Goal: Feedback & Contribution: Submit feedback/report problem

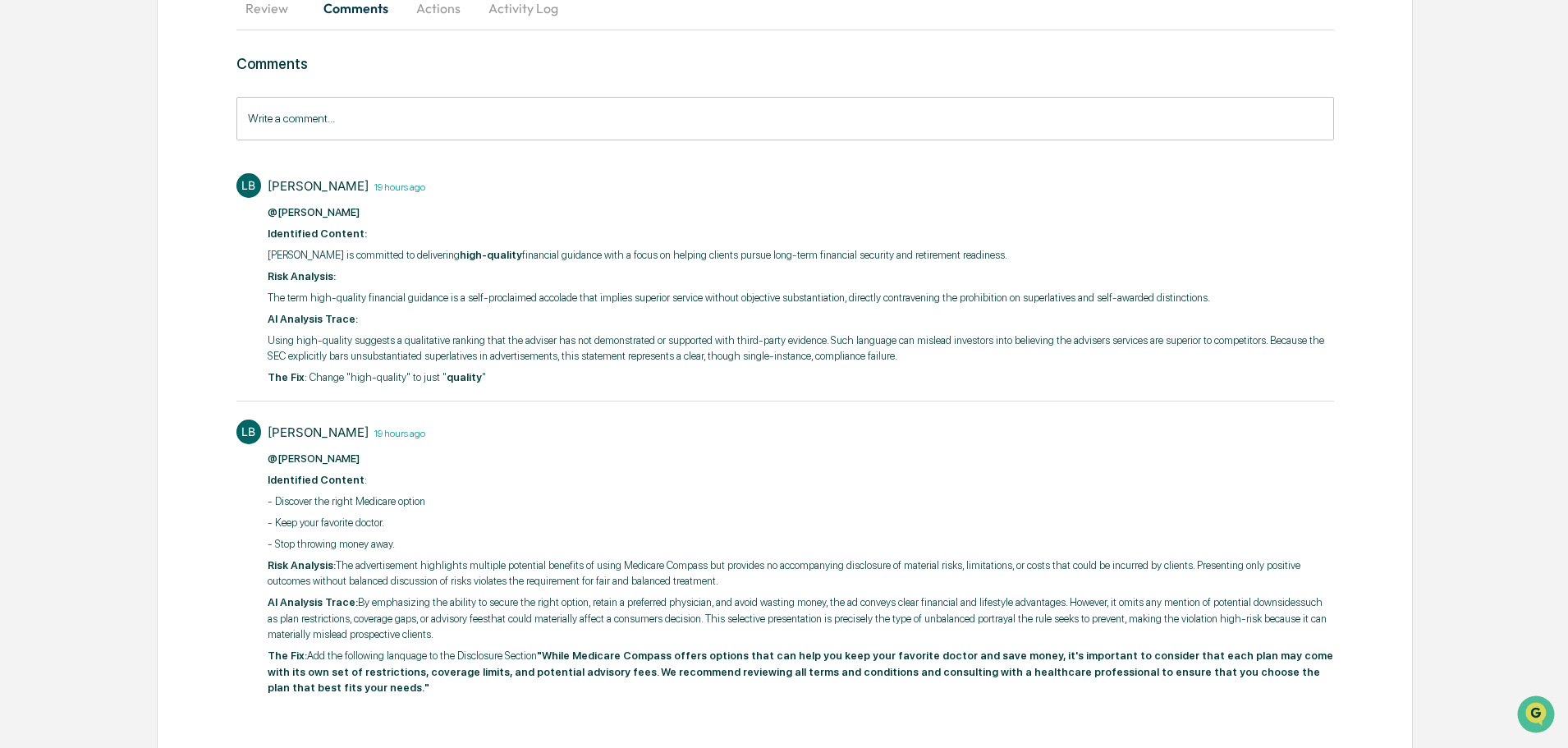
scroll to position [185, 0]
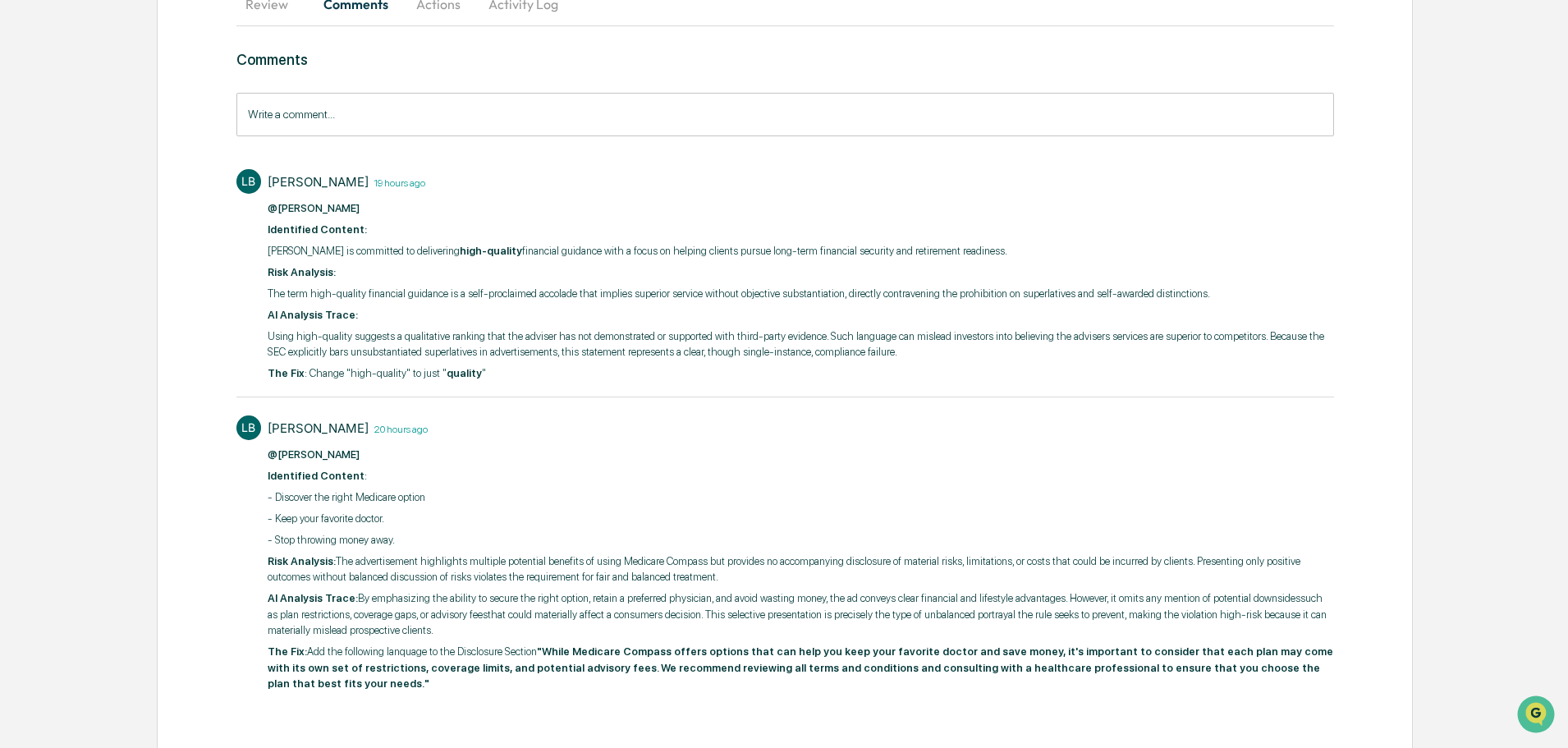
drag, startPoint x: 262, startPoint y: 246, endPoint x: 972, endPoint y: 244, distance: 710.0
click at [972, 244] on div "LB [PERSON_NAME] 19 hours ago @[PERSON_NAME] ​ Identified Content: [PERSON_NAME…" at bounding box center [784, 274] width 1097 height 226
copy p "[PERSON_NAME] is committed to delivering high-quality financial guidance with a…"
drag, startPoint x: 387, startPoint y: 237, endPoint x: 322, endPoint y: 222, distance: 66.7
click at [386, 235] on p "​ Identified Content:" at bounding box center [800, 229] width 1066 height 17
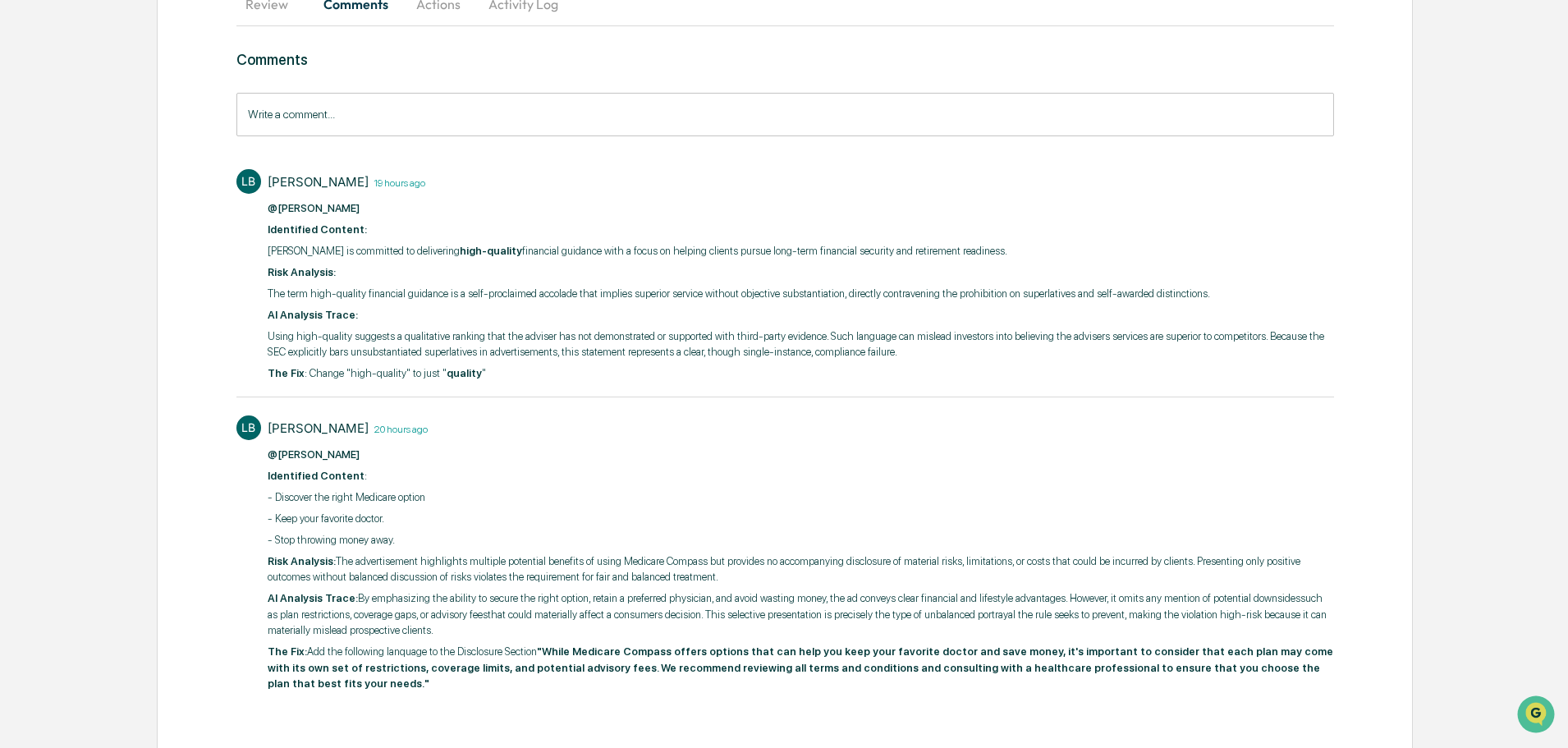
drag, startPoint x: 266, startPoint y: 223, endPoint x: 956, endPoint y: 241, distance: 690.2
click at [956, 241] on div "LB [PERSON_NAME] 19 hours ago @[PERSON_NAME] ​ Identified Content: [PERSON_NAME…" at bounding box center [784, 274] width 1097 height 226
copy div "​ Identified Content: [PERSON_NAME] is committed to delivering high-quality fin…"
click at [321, 358] on p "Using high-quality suggests a qualitative ranking that the adviser has not demo…" at bounding box center [800, 344] width 1066 height 32
drag, startPoint x: 256, startPoint y: 373, endPoint x: 502, endPoint y: 375, distance: 246.0
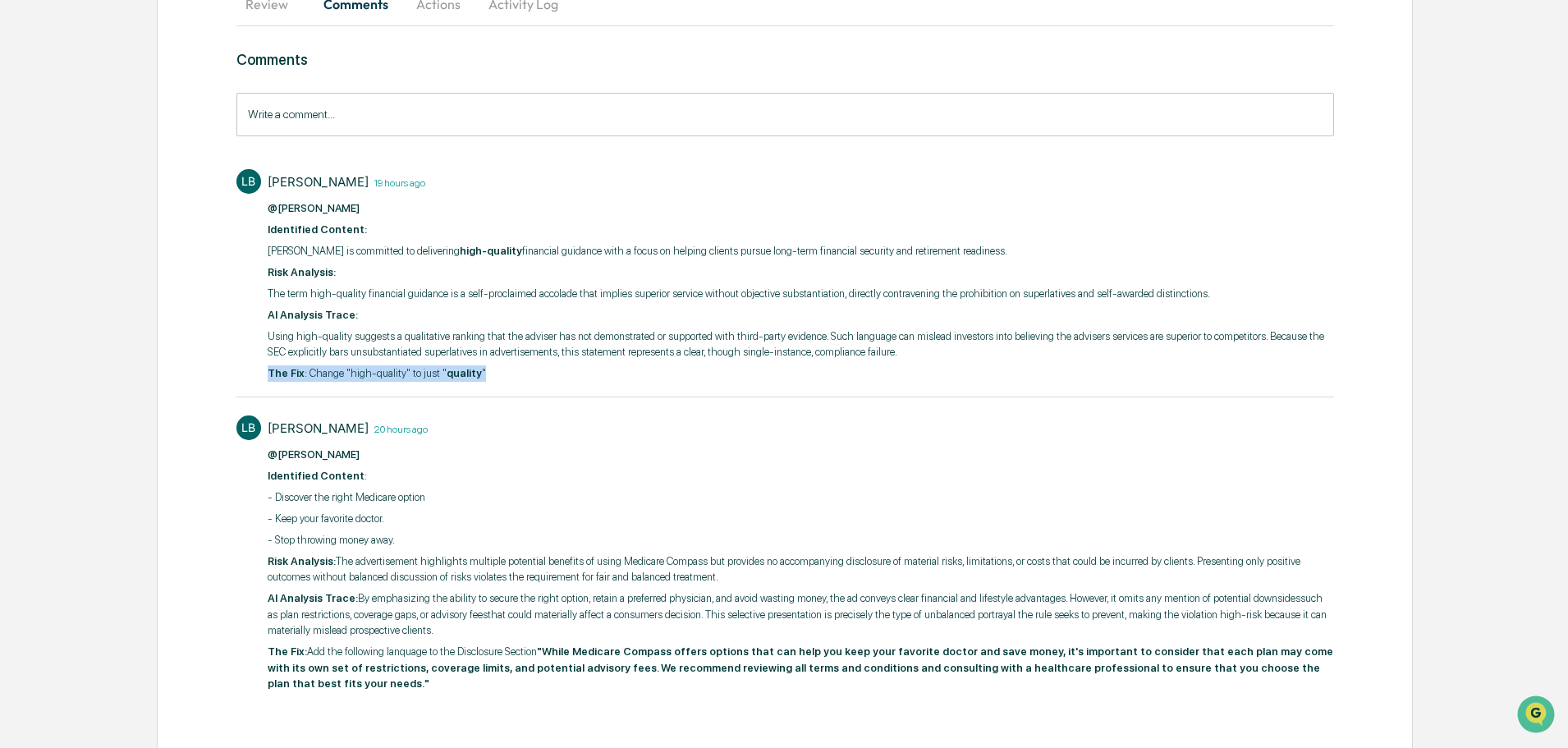
click at [502, 375] on div "LB Lou Brooks 19 hours ago @Mariah Kramer ​ Identified Content: Blake is commit…" at bounding box center [784, 274] width 1097 height 226
copy p "The Fix : Change "high-quality" to just " quality ""
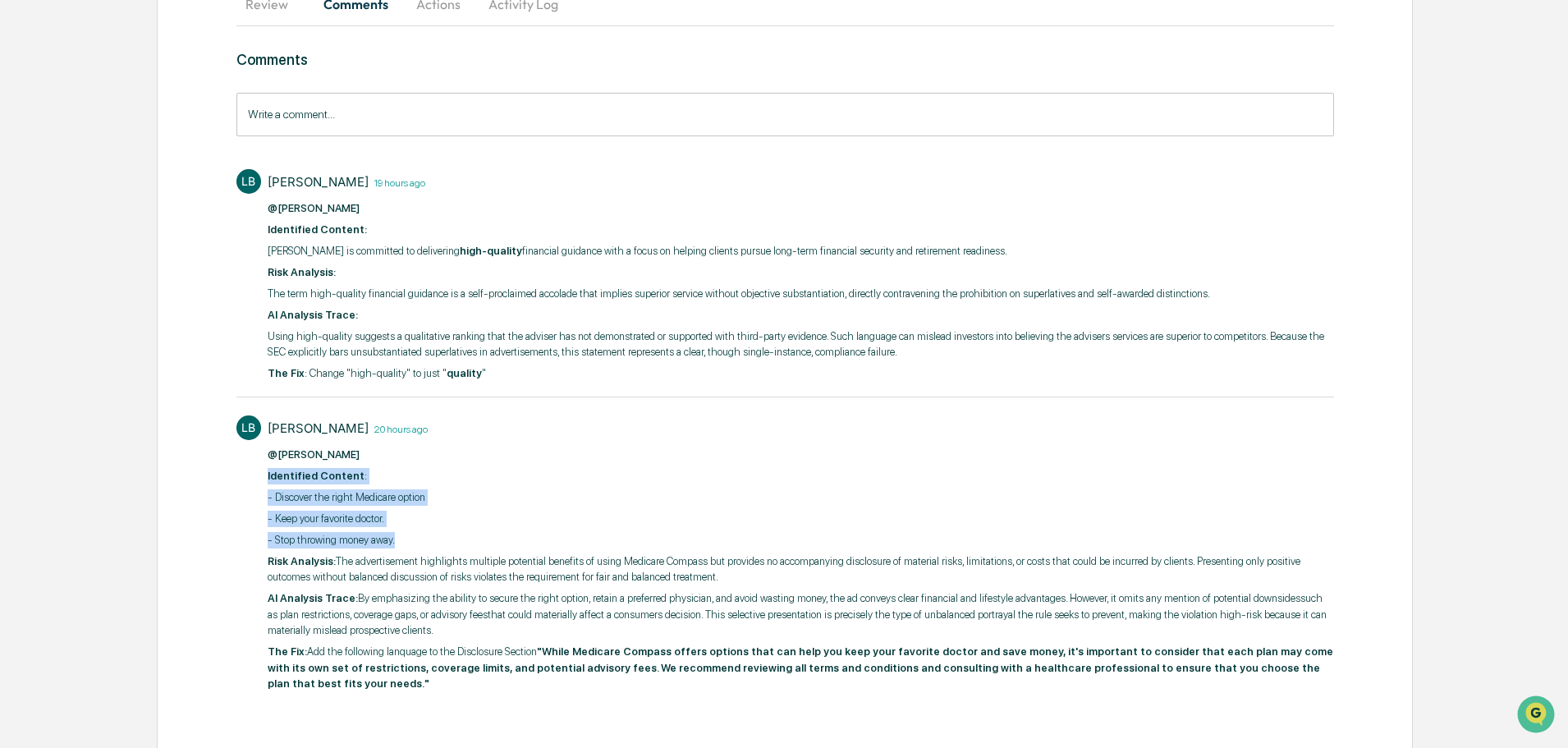
drag, startPoint x: 262, startPoint y: 473, endPoint x: 427, endPoint y: 531, distance: 174.9
click at [427, 531] on div "LB Lou Brooks 20 hours ago @Mariah Kramer Identified Content : - Discover the r…" at bounding box center [784, 553] width 1097 height 290
copy div "Identified Content : - Discover the right Medicare option - Keep your favorite …"
drag, startPoint x: 322, startPoint y: 690, endPoint x: 313, endPoint y: 679, distance: 14.2
click at [322, 690] on div "Comments Write a comment... Write a comment... LB Lou Brooks 19 hours ago @Mari…" at bounding box center [784, 403] width 1097 height 704
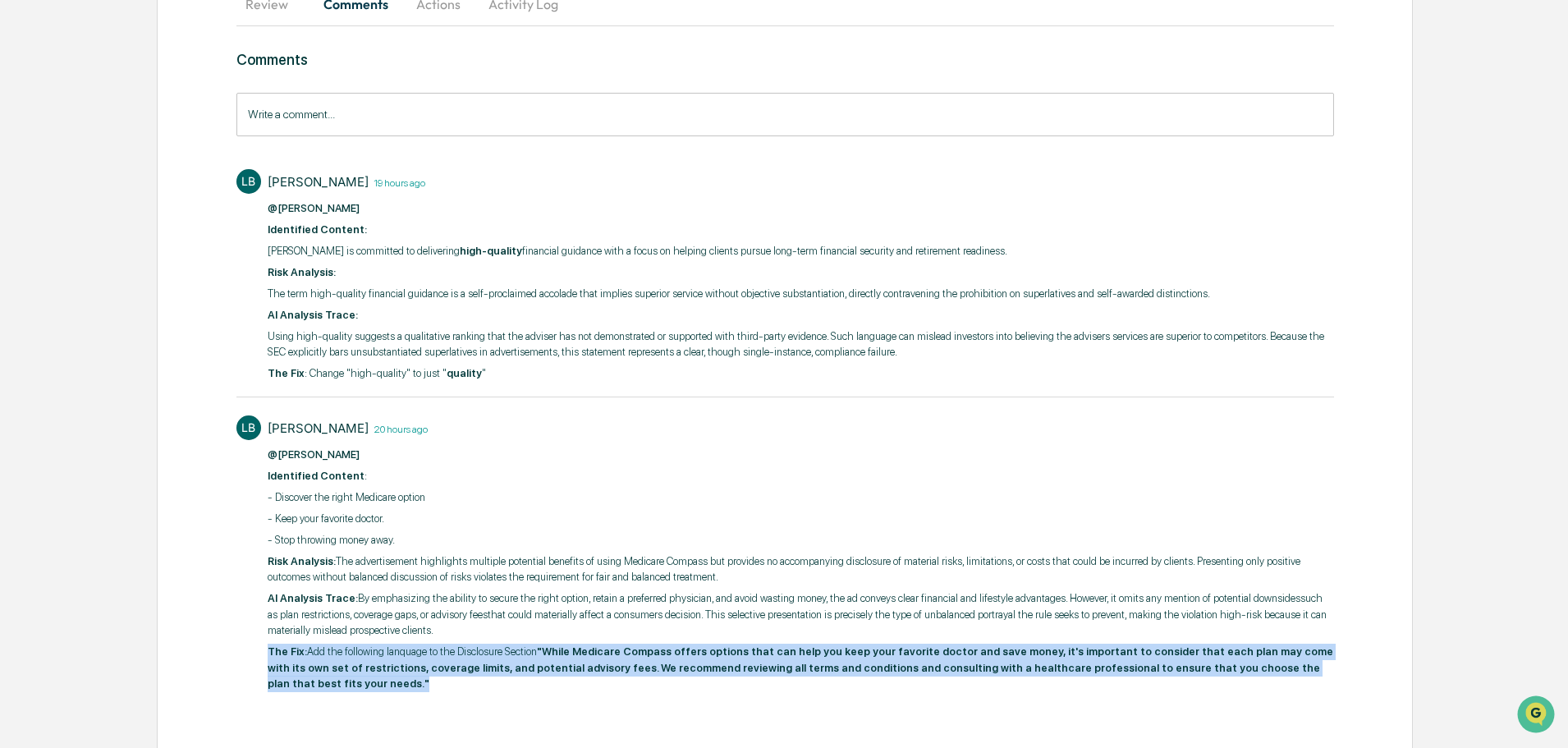
drag, startPoint x: 262, startPoint y: 648, endPoint x: 1393, endPoint y: 732, distance: 1134.1
click at [1393, 732] on div "Review Comments Actions Activity Log Comments Write a comment... Write a commen…" at bounding box center [784, 369] width 1256 height 788
copy p "The Fix: Add the following lanquage to the Disclosure Section "While Medicare C…"
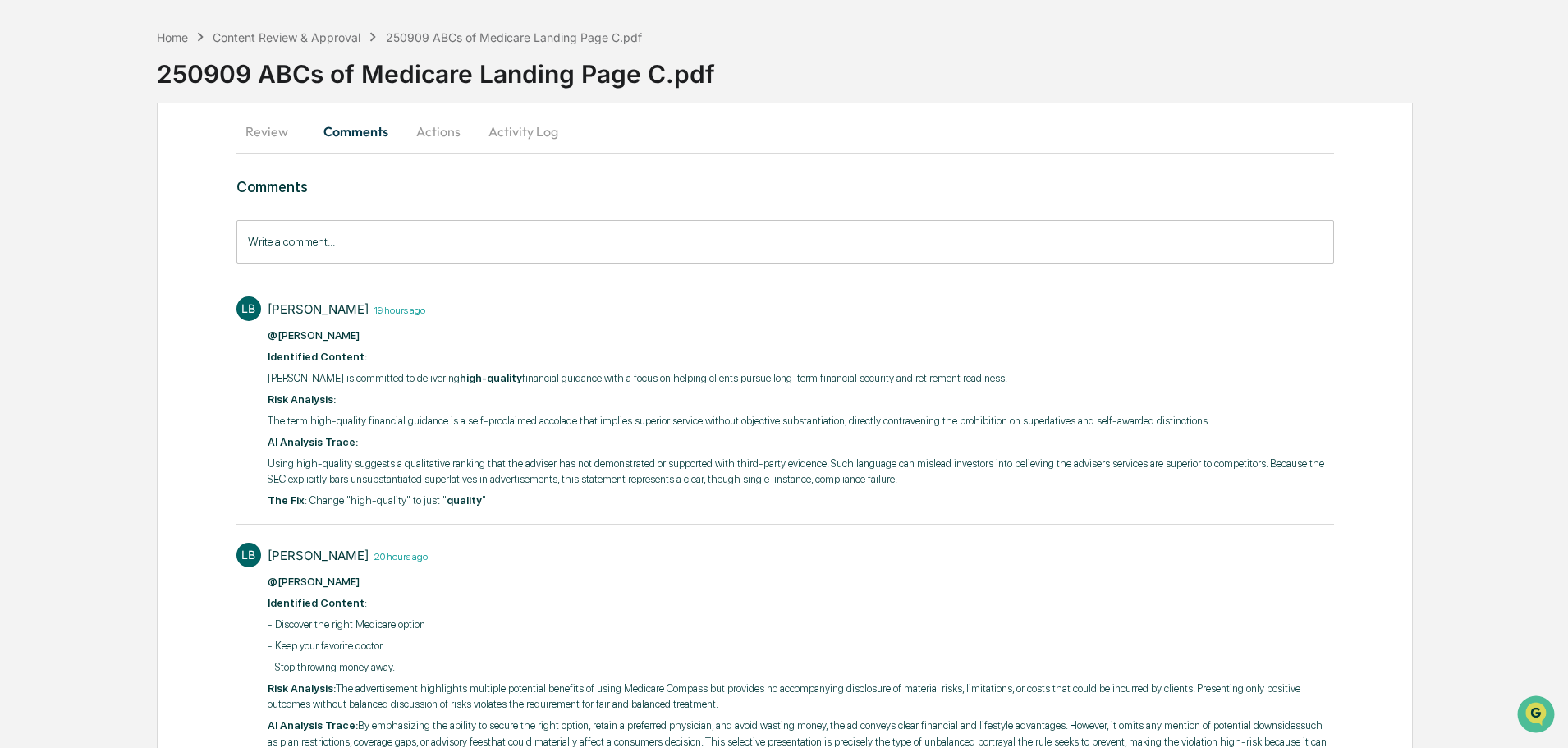
scroll to position [0, 0]
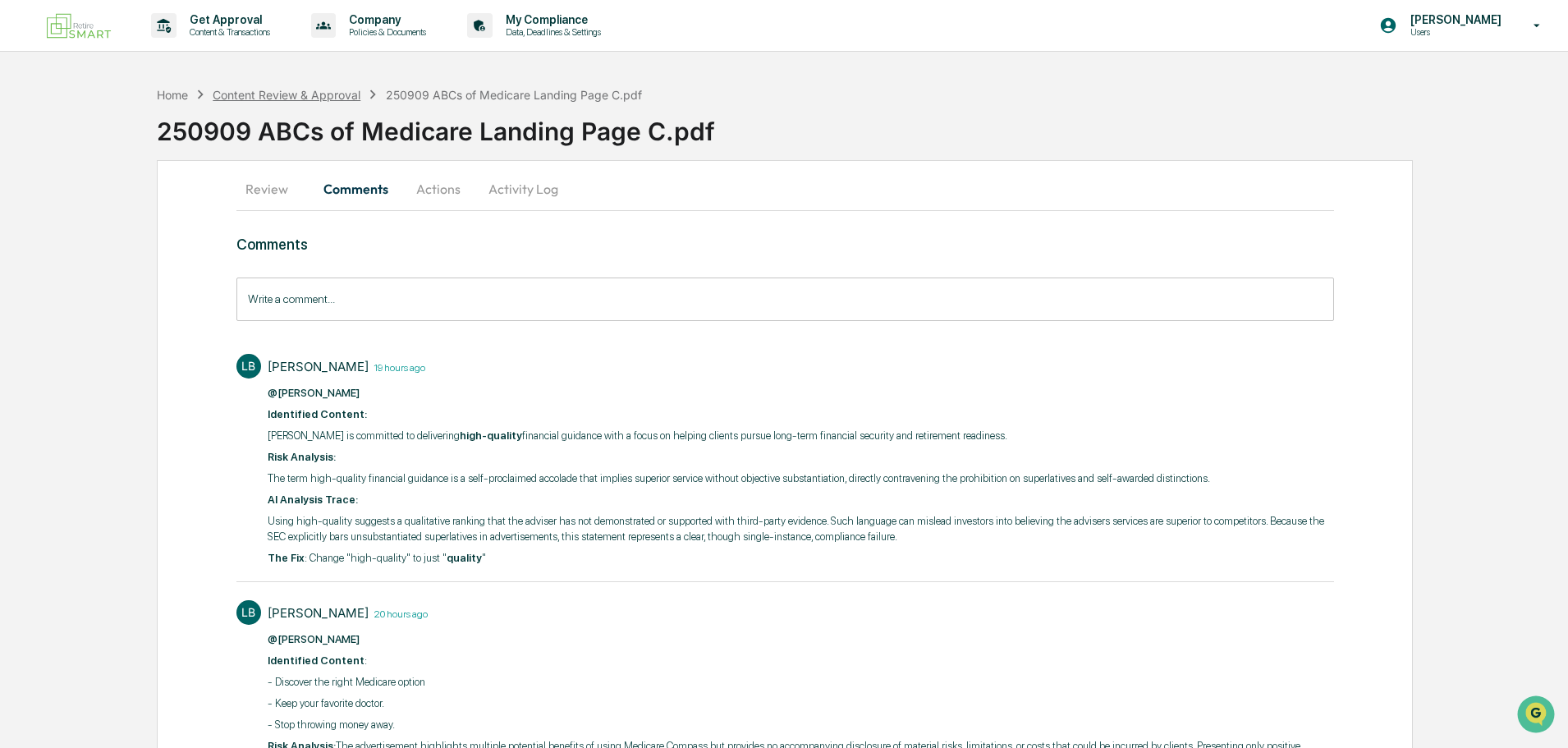
click at [324, 94] on div "Content Review & Approval" at bounding box center [287, 95] width 148 height 14
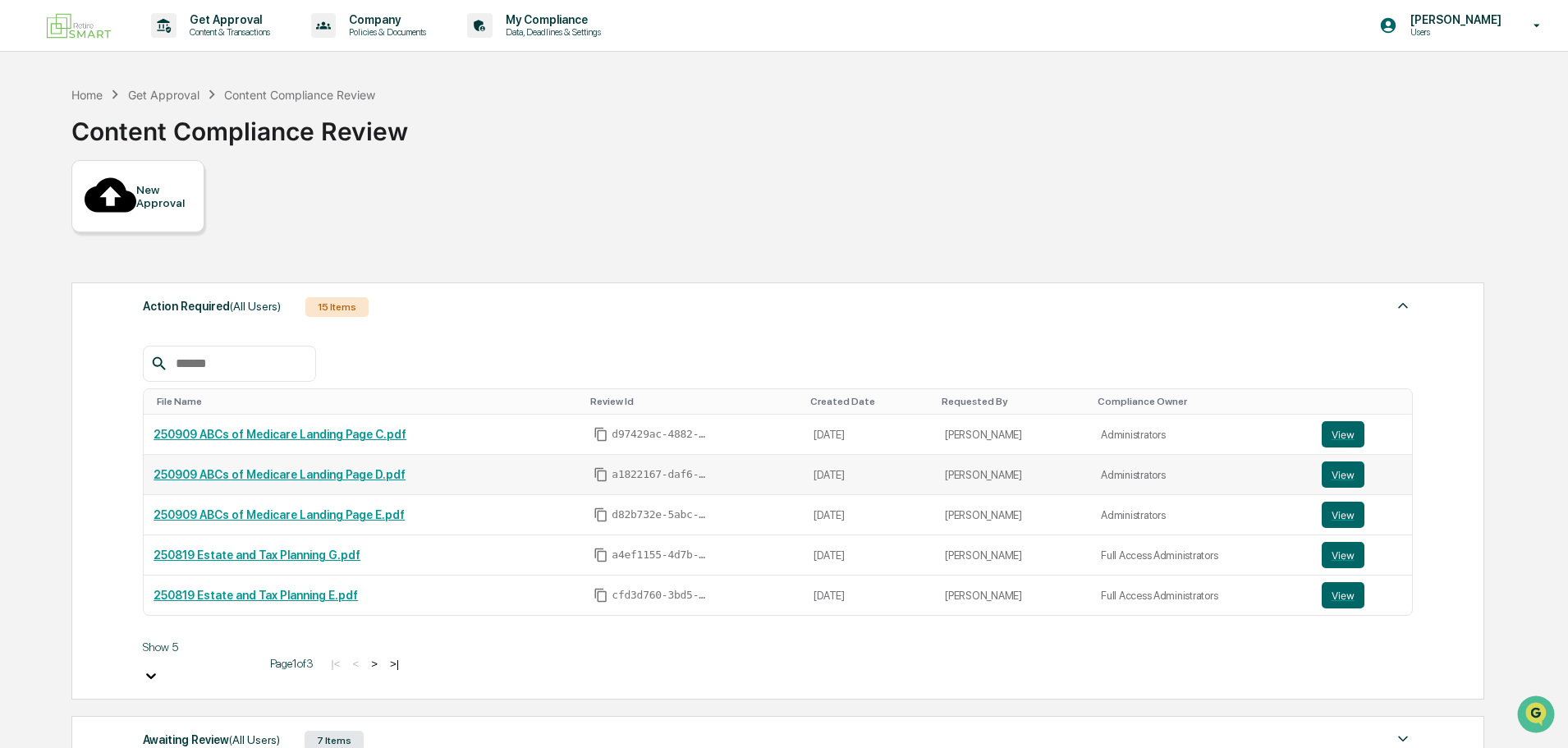
click at [338, 468] on link "250909 ABCs of Medicare Landing Page D.pdf" at bounding box center [280, 474] width 252 height 13
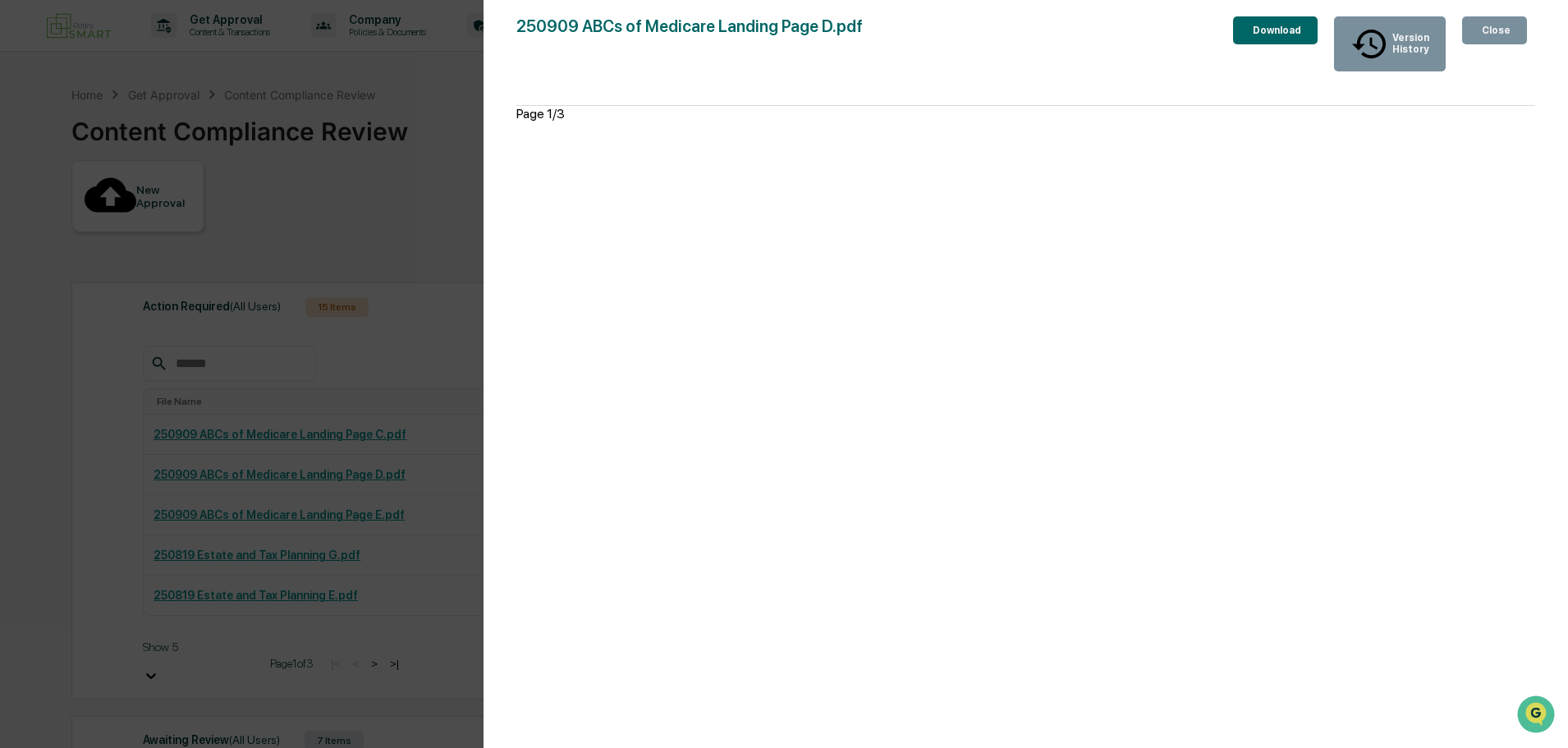
click at [1489, 24] on div "Close" at bounding box center [1494, 30] width 32 height 11
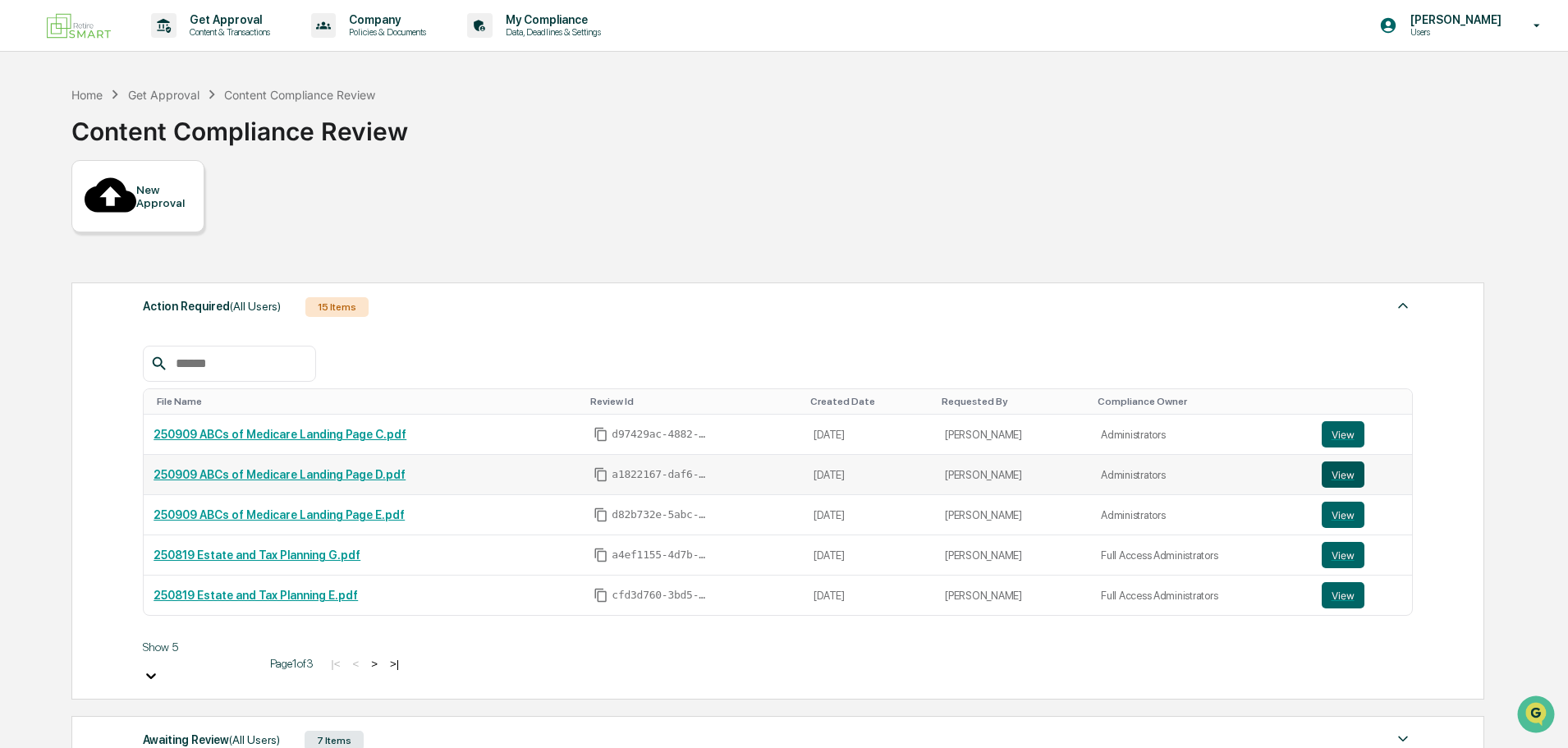
click at [1346, 461] on button "View" at bounding box center [1342, 474] width 43 height 26
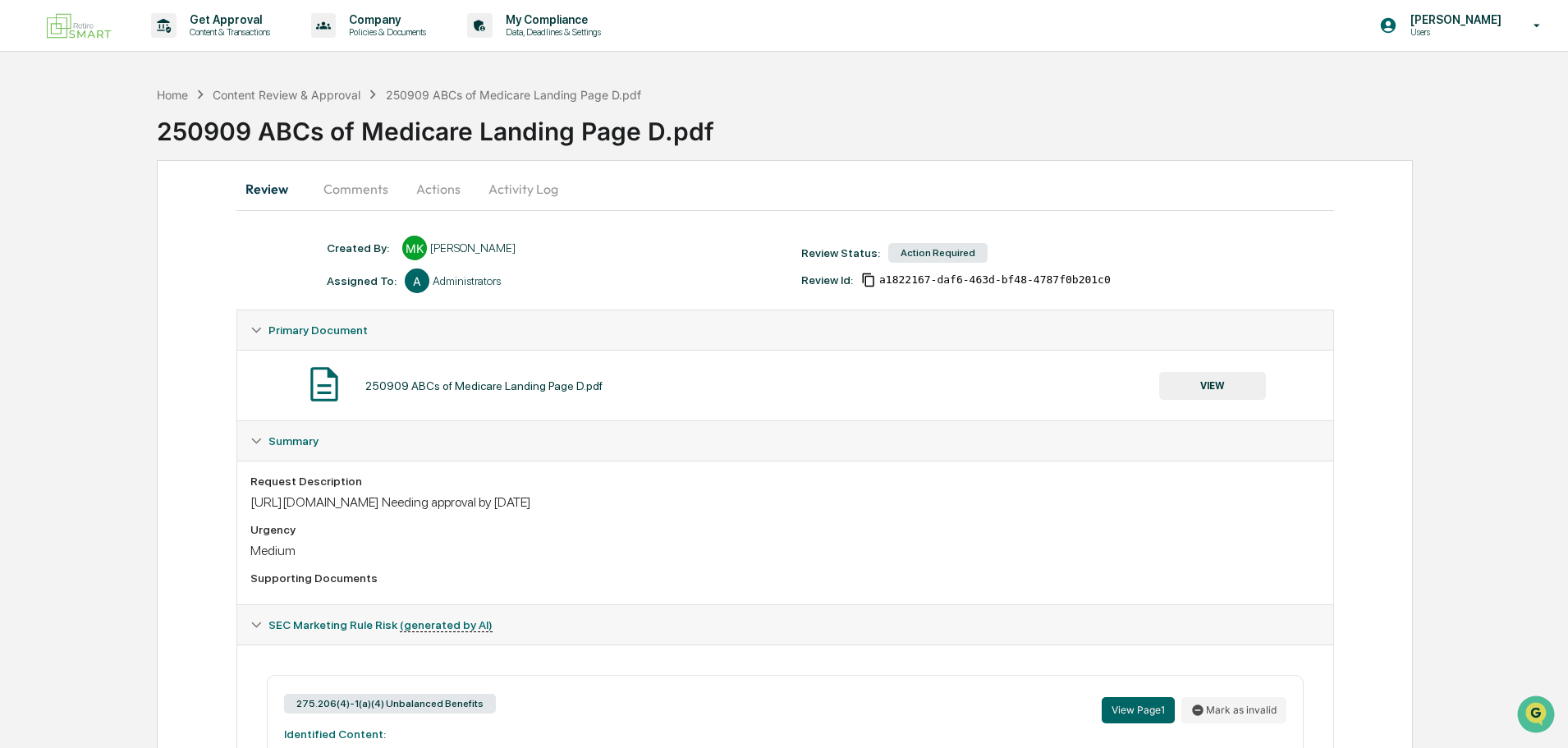
click at [347, 196] on button "Comments" at bounding box center [355, 189] width 91 height 39
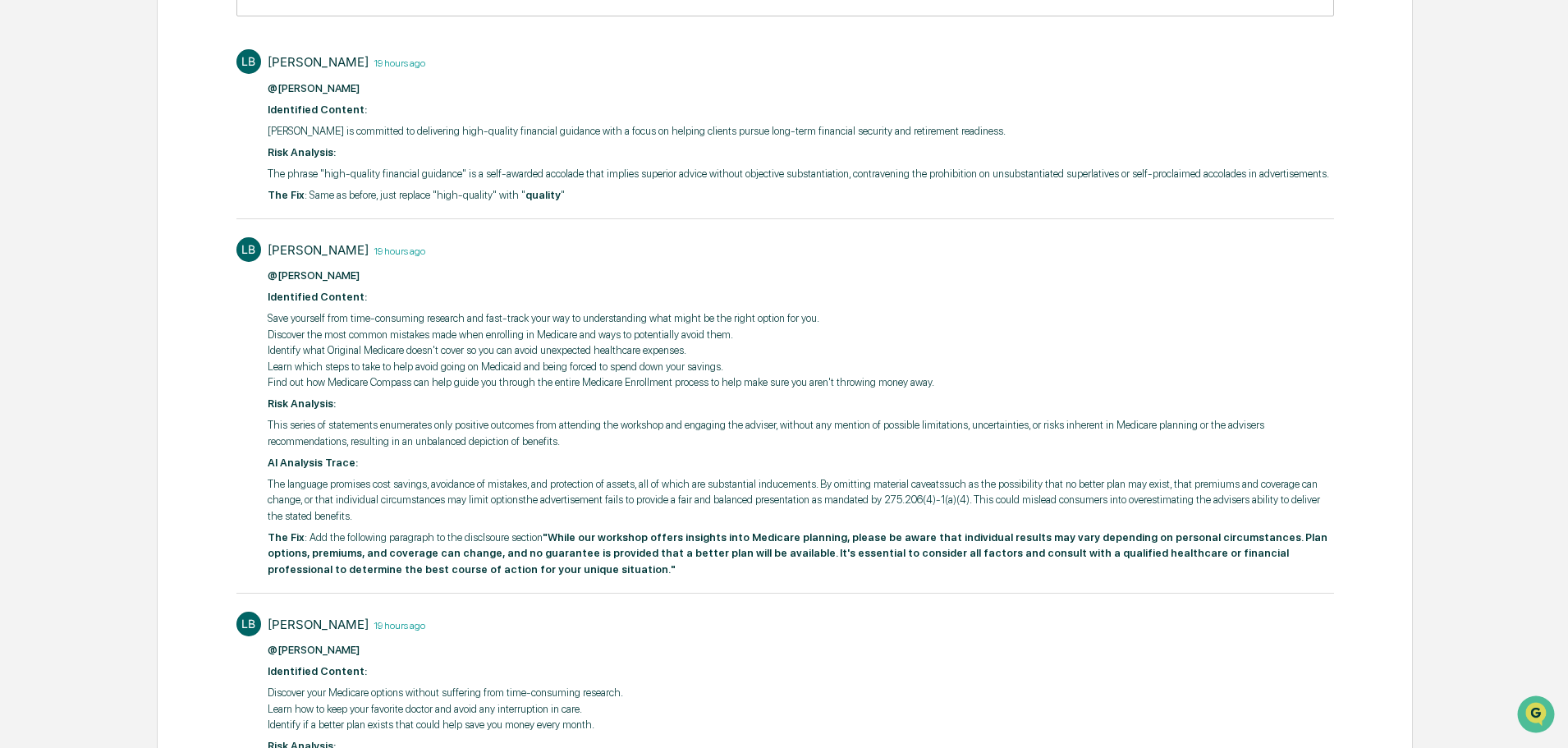
scroll to position [328, 0]
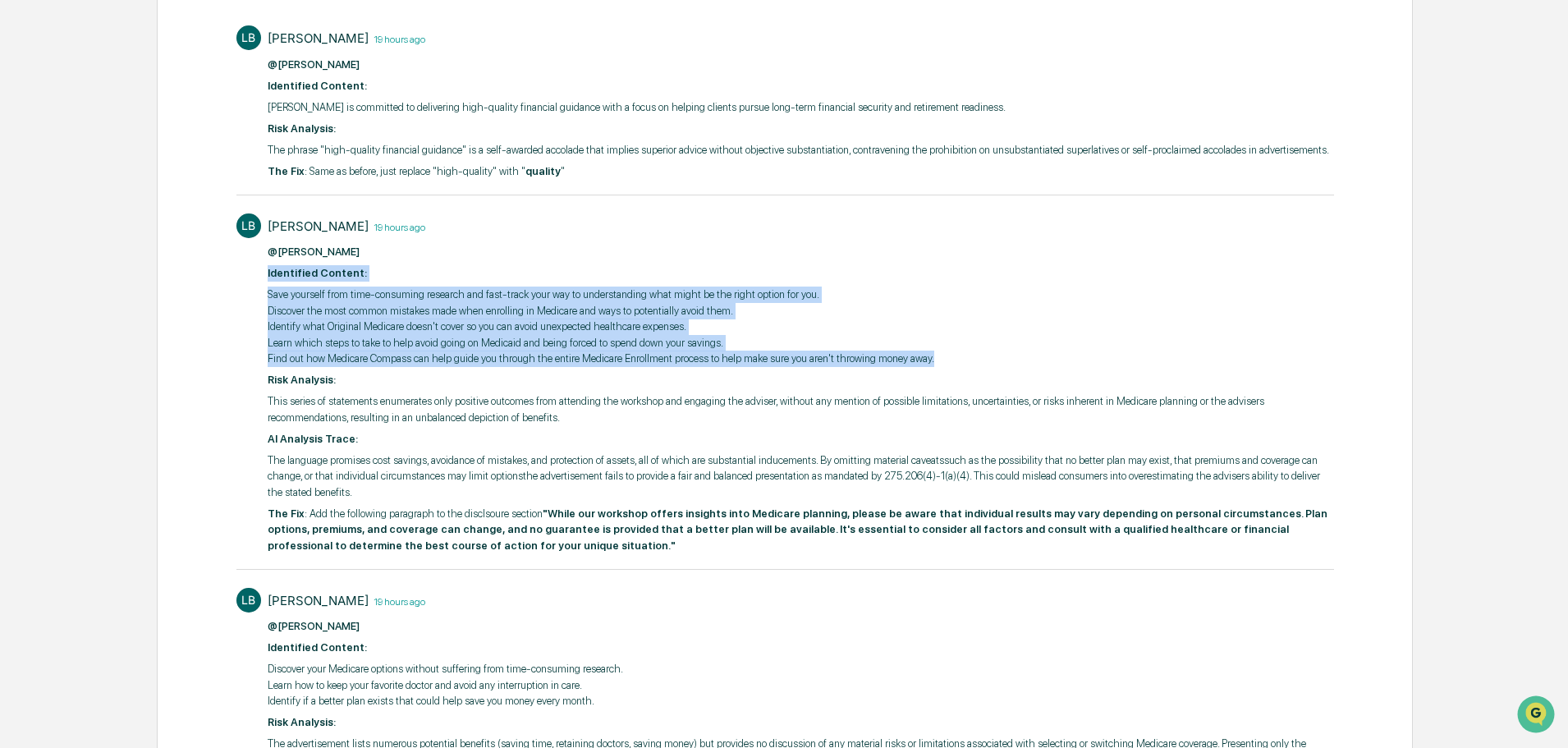
drag, startPoint x: 250, startPoint y: 268, endPoint x: 968, endPoint y: 355, distance: 723.3
click at [968, 355] on div "LB Lou Brooks 19 hours ago @Mariah Kramer ​ Identified Content: Save yourself f…" at bounding box center [784, 381] width 1097 height 354
copy div "​ Identified Content: Save yourself from time-consuming research and fast-track…"
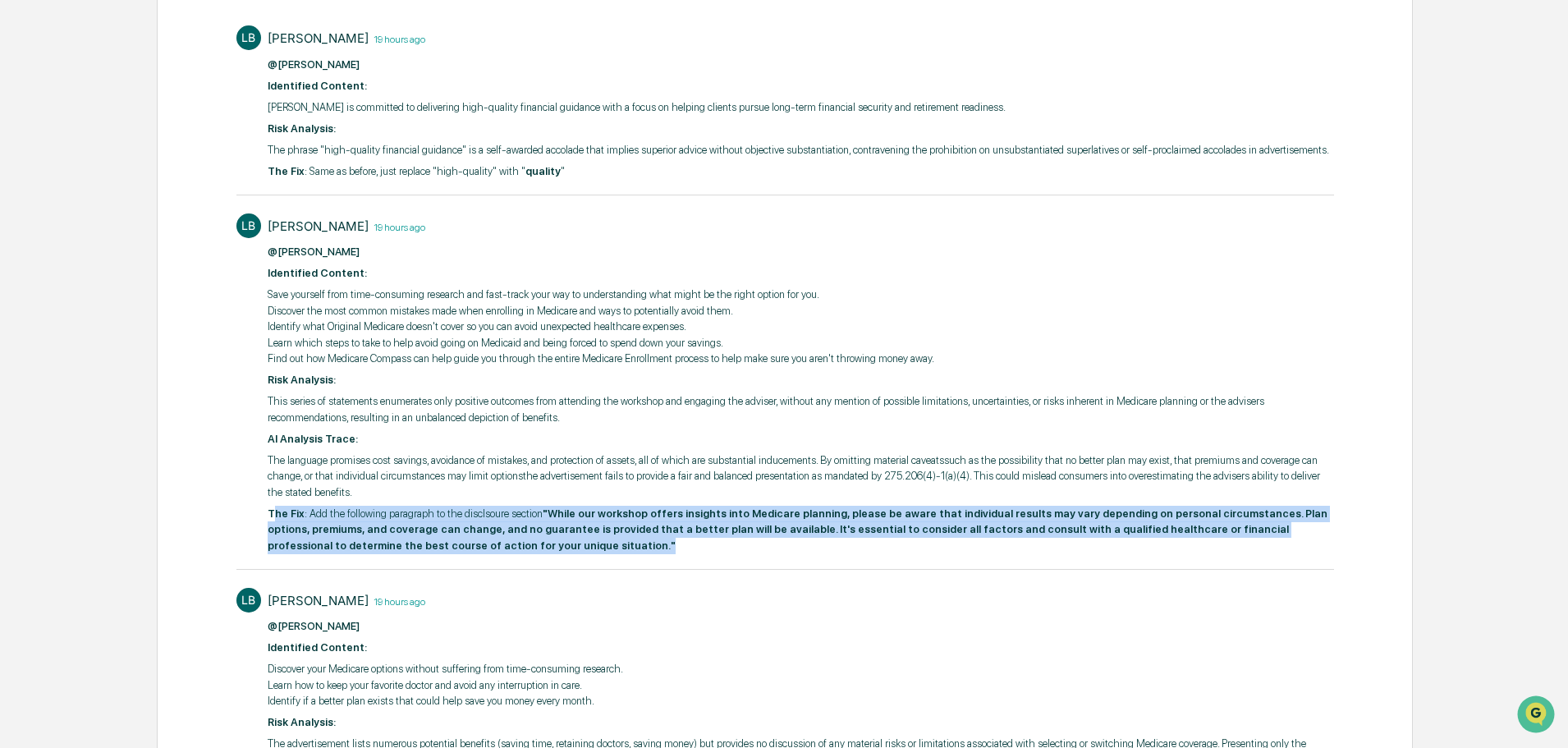
drag, startPoint x: 334, startPoint y: 523, endPoint x: 519, endPoint y: 543, distance: 186.1
click at [519, 543] on p "The Fix : Add the following paragraph to the disclsoure section "While our work…" at bounding box center [800, 530] width 1066 height 49
click at [489, 549] on p "The Fix : Add the following paragraph to the disclsoure section "While our work…" at bounding box center [800, 530] width 1066 height 49
click at [473, 549] on p "The Fix : Add the following paragraph to the disclsoure section "While our work…" at bounding box center [800, 530] width 1066 height 49
drag, startPoint x: 440, startPoint y: 546, endPoint x: 240, endPoint y: 513, distance: 202.7
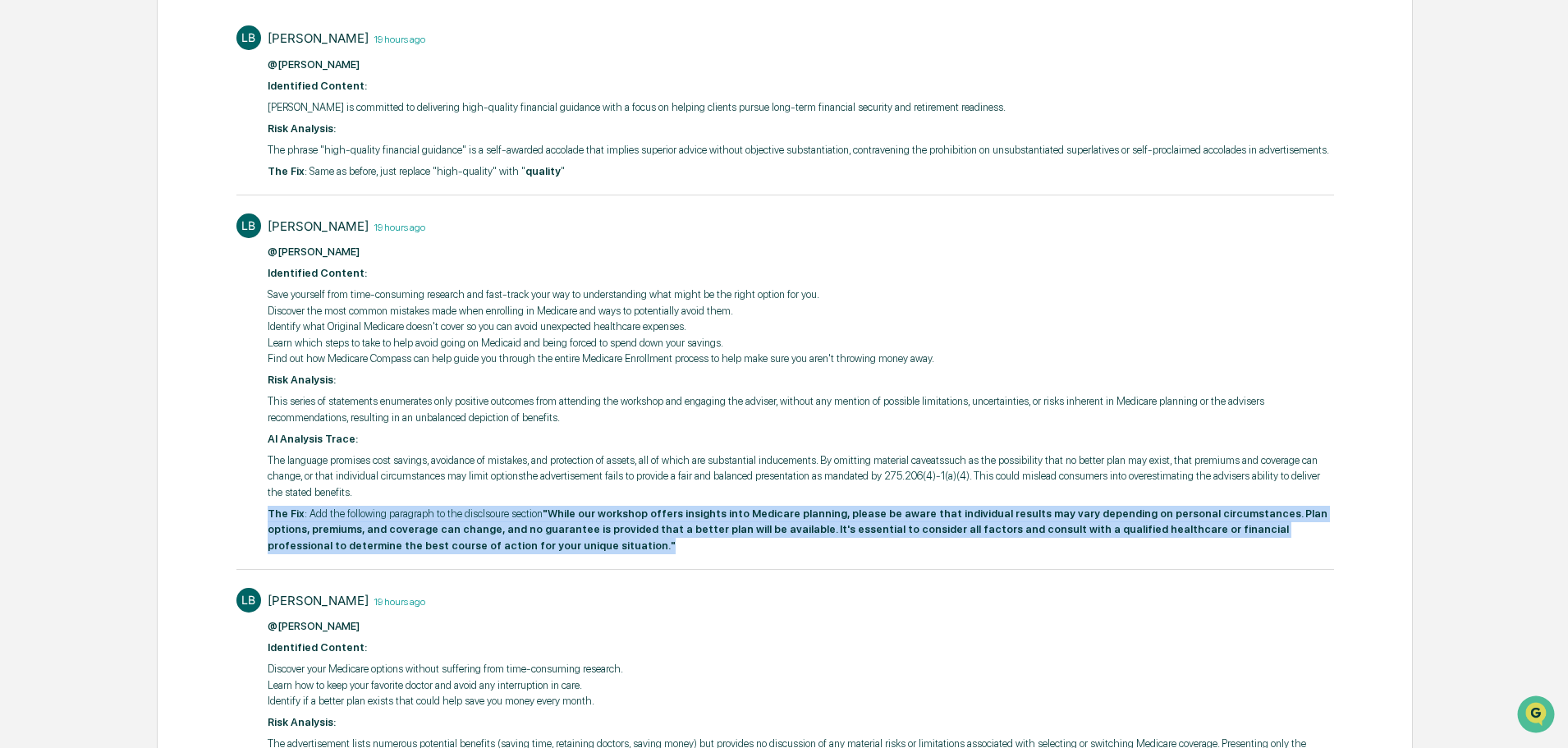
click at [240, 513] on div "LB Lou Brooks 19 hours ago @Mariah Kramer ​ Identified Content: Save yourself f…" at bounding box center [784, 381] width 1097 height 354
copy p "The Fix : Add the following paragraph to the disclsoure section "While our work…"
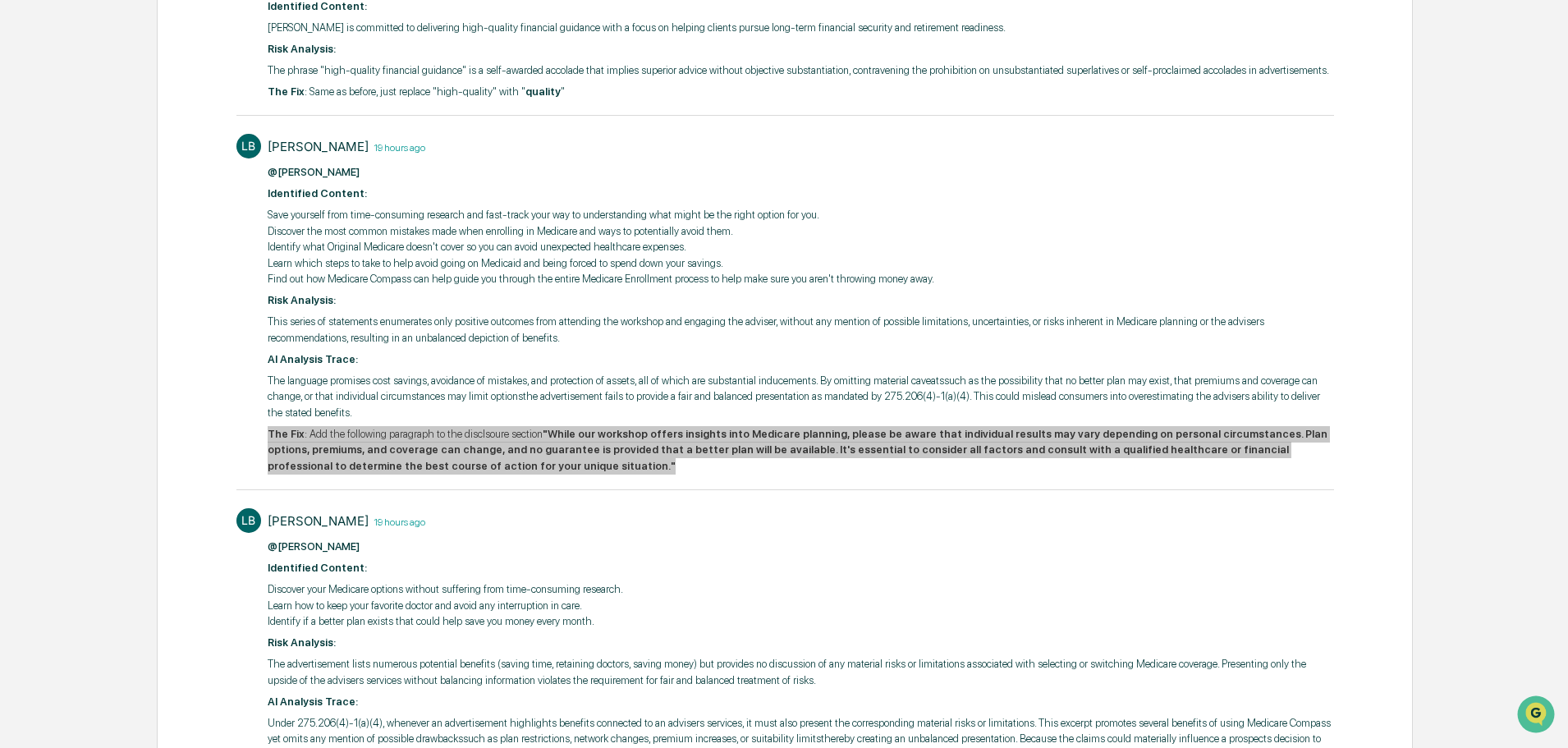
scroll to position [548, 0]
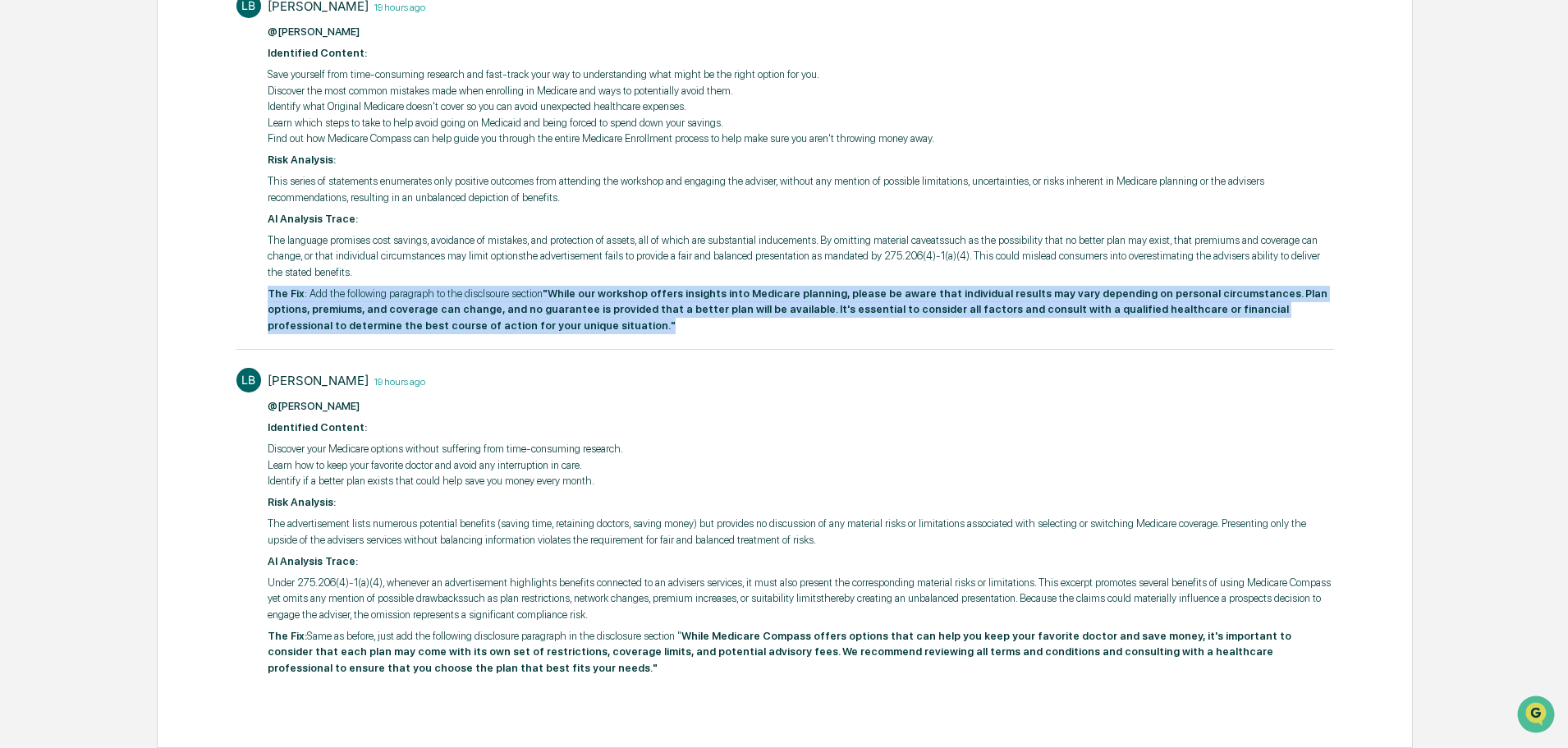
drag, startPoint x: 261, startPoint y: 424, endPoint x: 621, endPoint y: 480, distance: 364.3
click at [623, 479] on div "LB Lou Brooks 19 hours ago @Mariah Kramer ​ Identified Content: Discover your M…" at bounding box center [784, 520] width 1097 height 321
copy div "​ Identified Content: Discover your Medicare options without suffering from tim…"
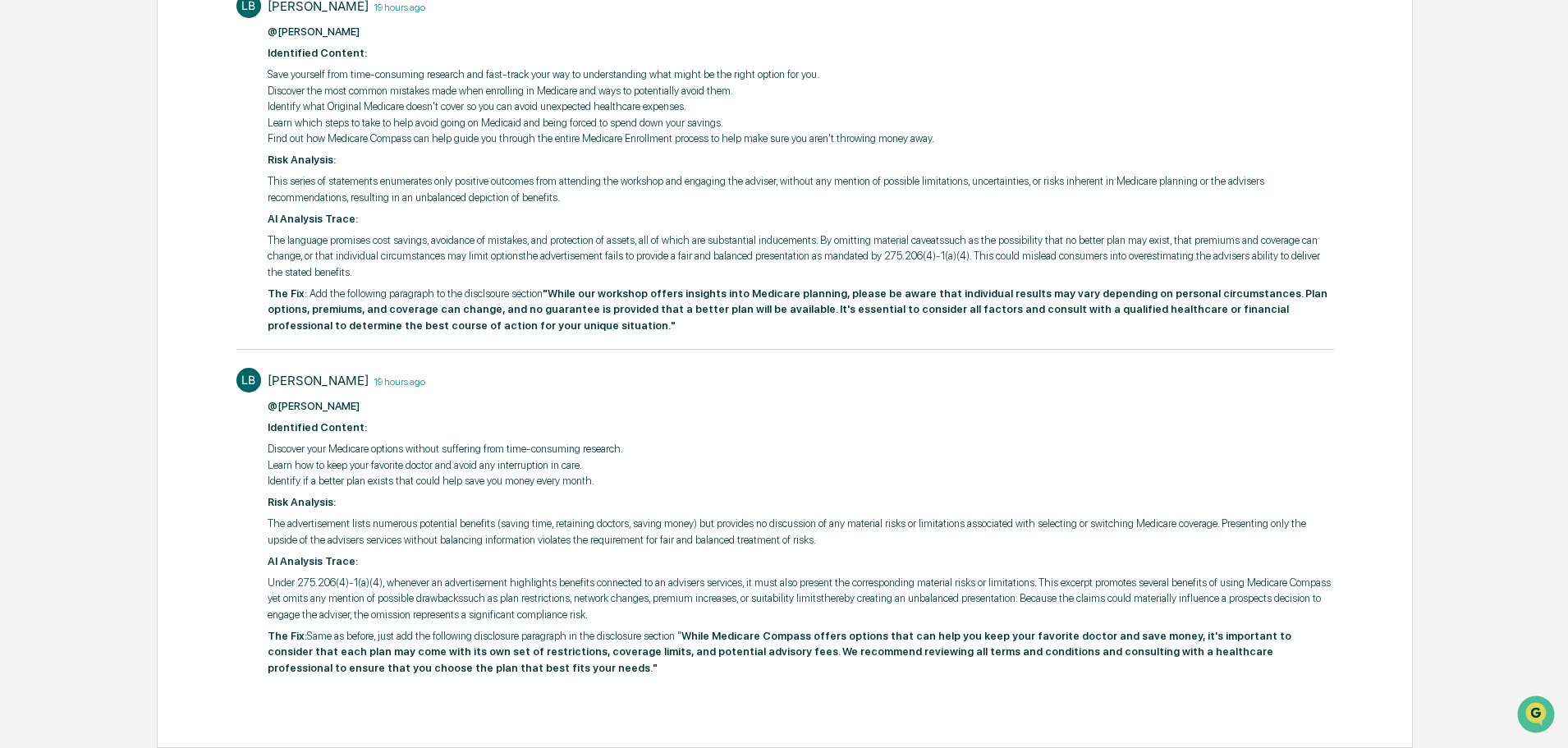
click at [294, 649] on strong "While Medicare Compass offers options that can help you keep your favorite doct…" at bounding box center [779, 652] width 1023 height 44
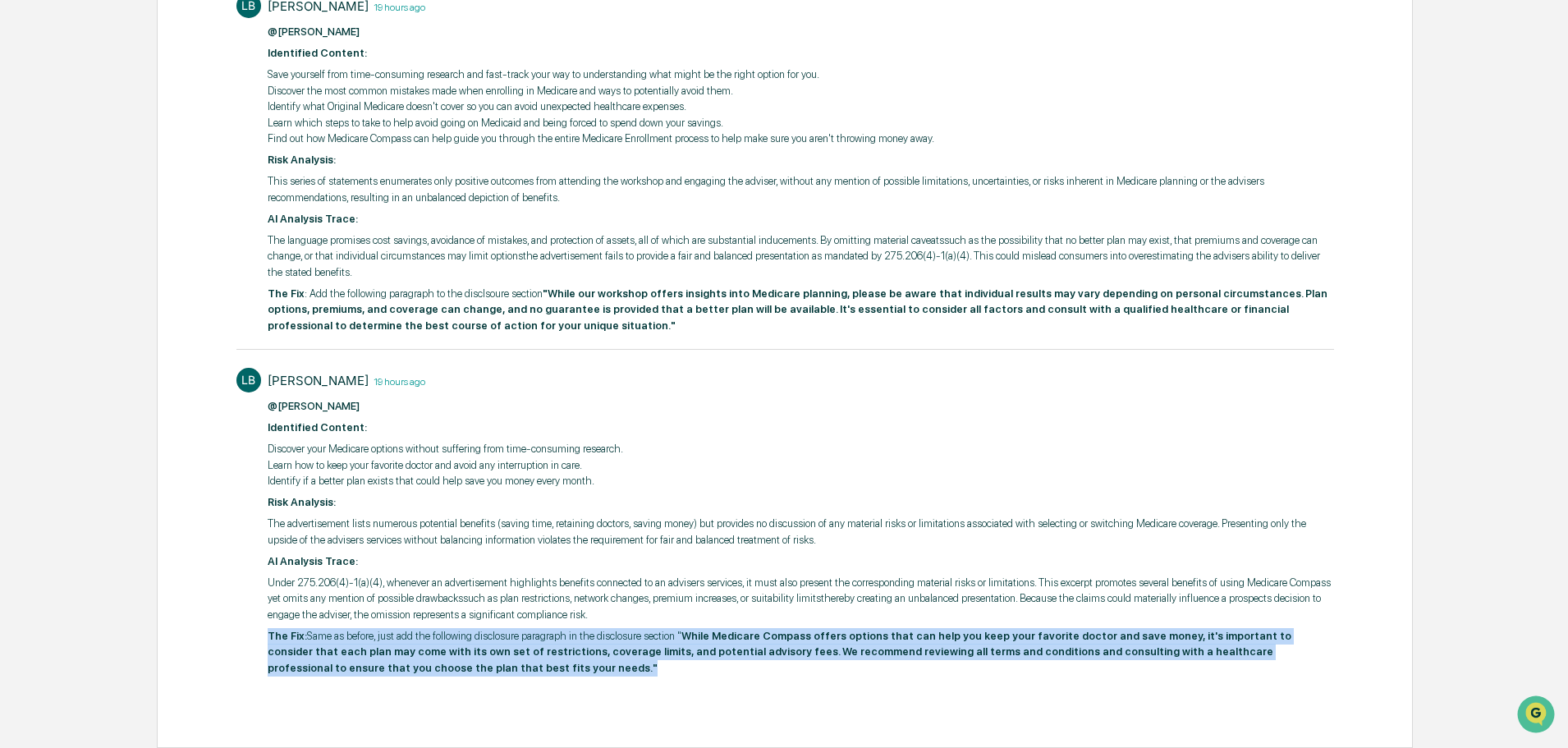
drag, startPoint x: 252, startPoint y: 628, endPoint x: 359, endPoint y: 664, distance: 112.9
click at [359, 664] on div "LB Lou Brooks 19 hours ago @Mariah Kramer ​ Identified Content: Discover your M…" at bounding box center [784, 520] width 1097 height 321
copy p "The Fix: Same as before, just add the following disclosure paragraph in the dis…"
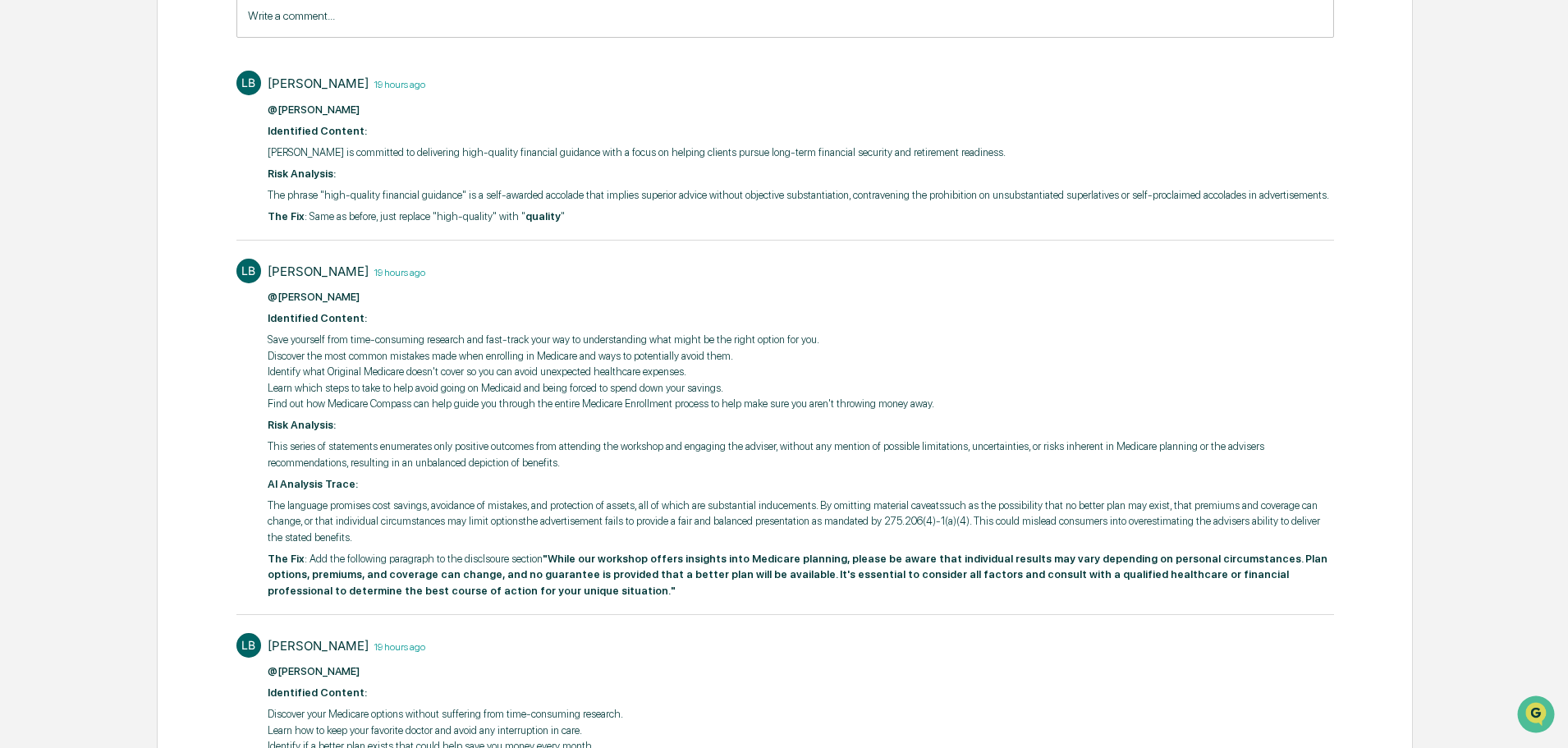
scroll to position [0, 0]
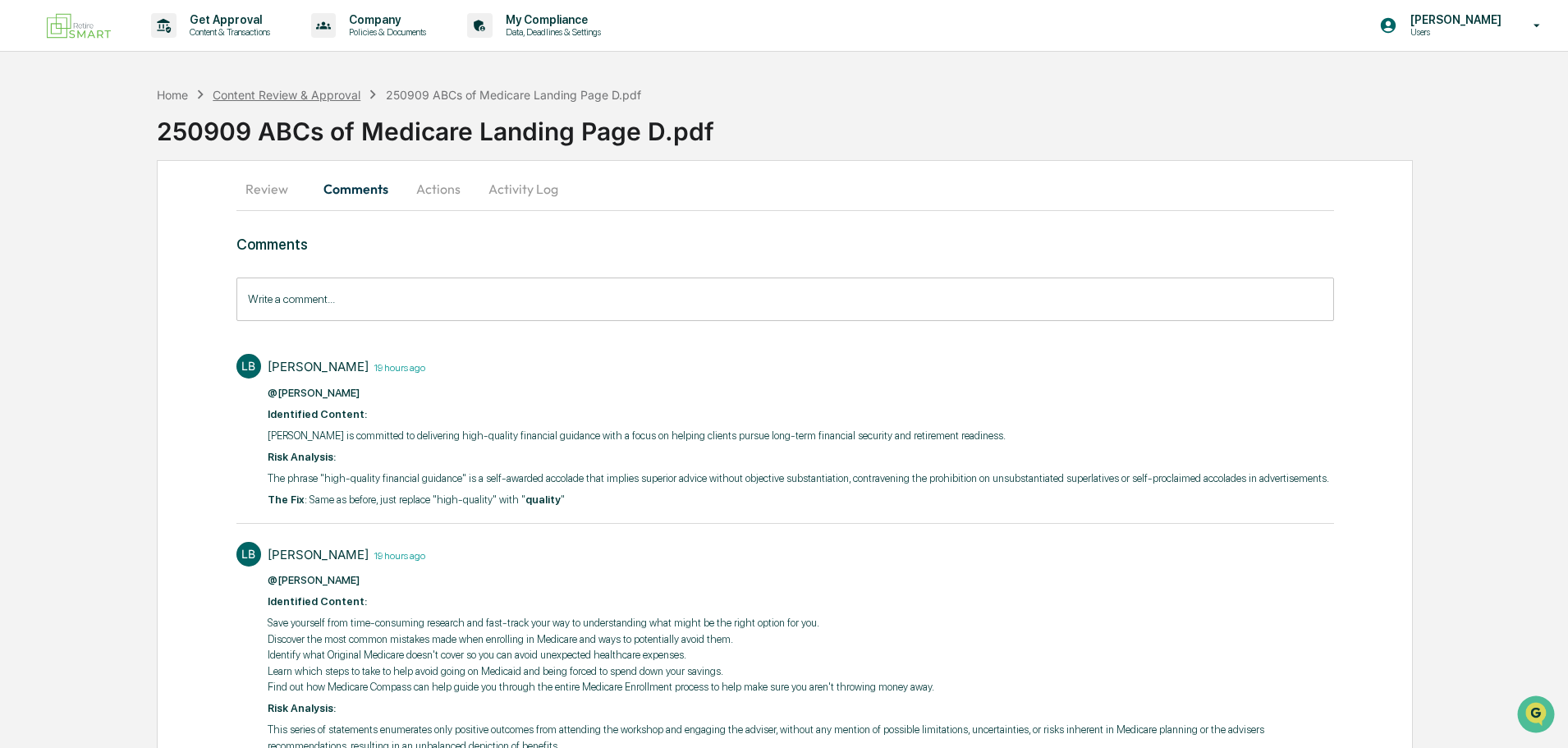
click at [267, 91] on div "Content Review & Approval" at bounding box center [287, 95] width 148 height 14
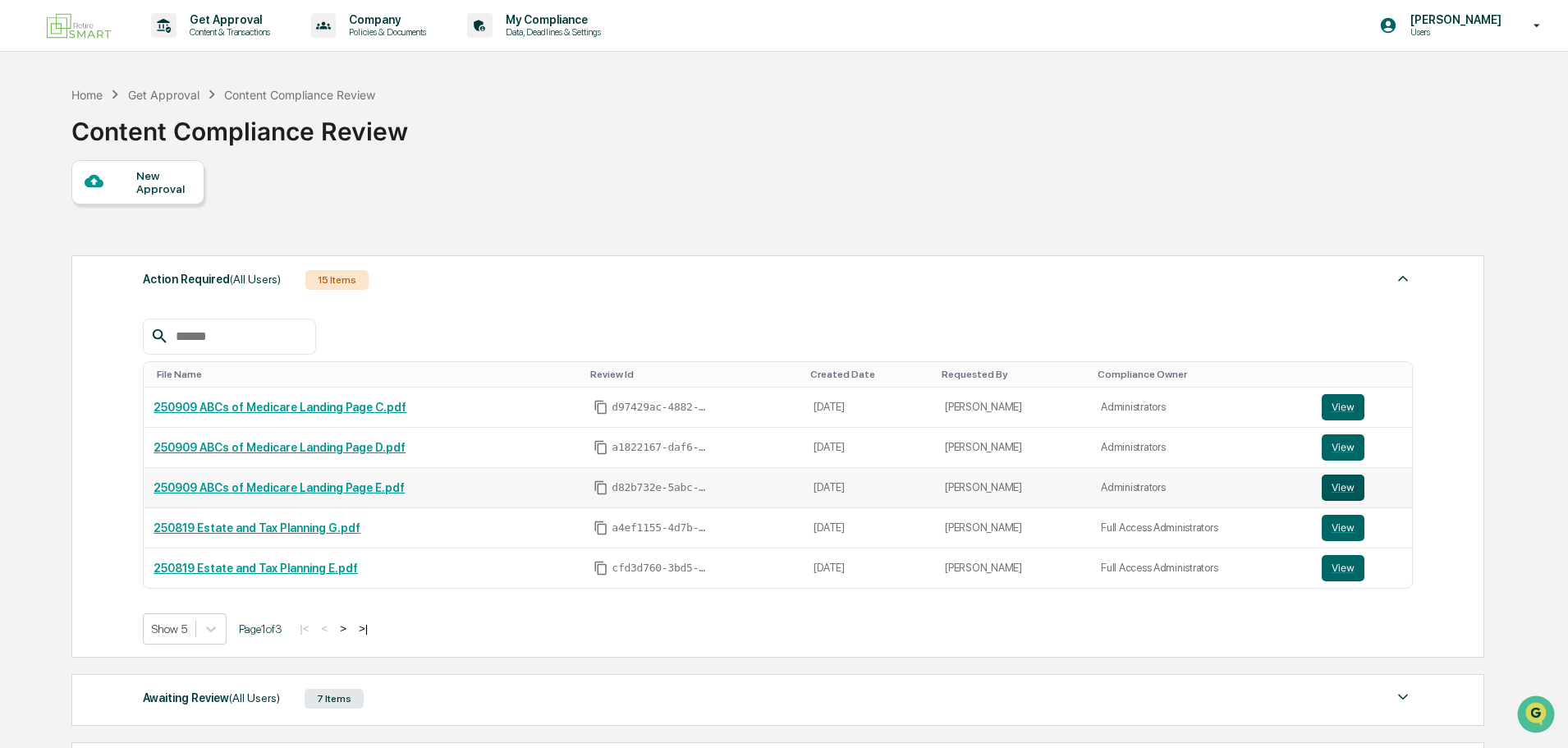
click at [1340, 485] on button "View" at bounding box center [1342, 487] width 43 height 26
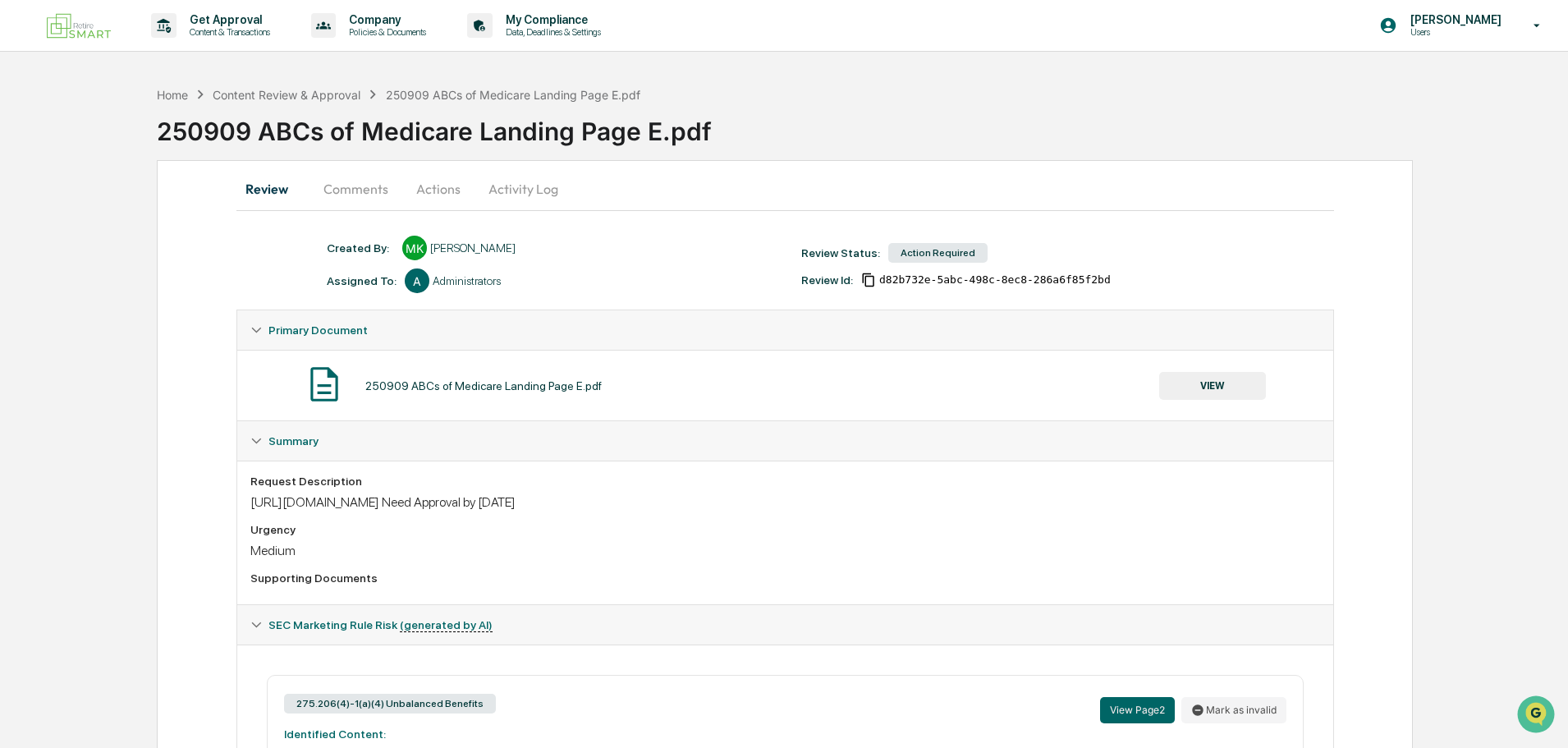
click at [351, 182] on button "Comments" at bounding box center [355, 189] width 91 height 39
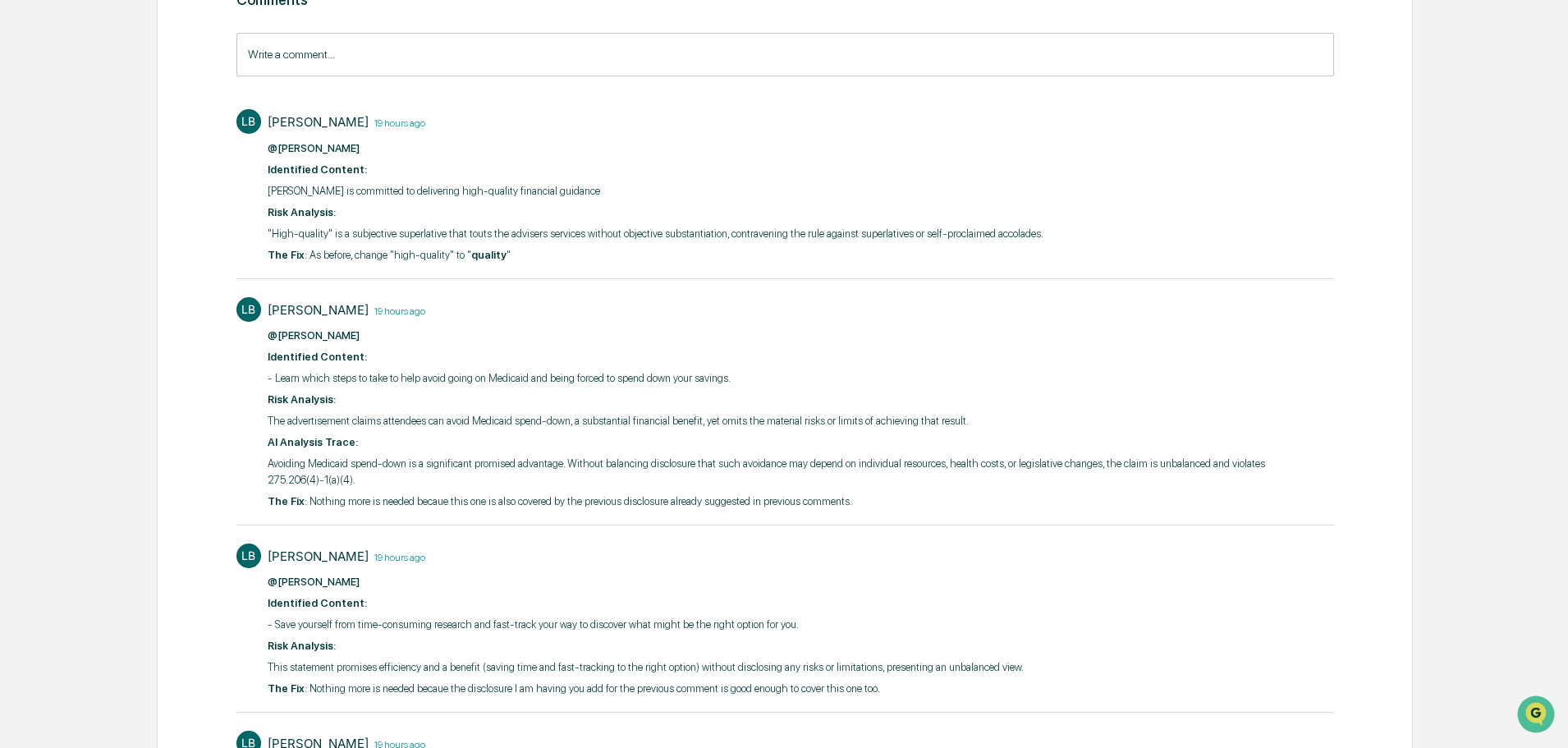
scroll to position [246, 0]
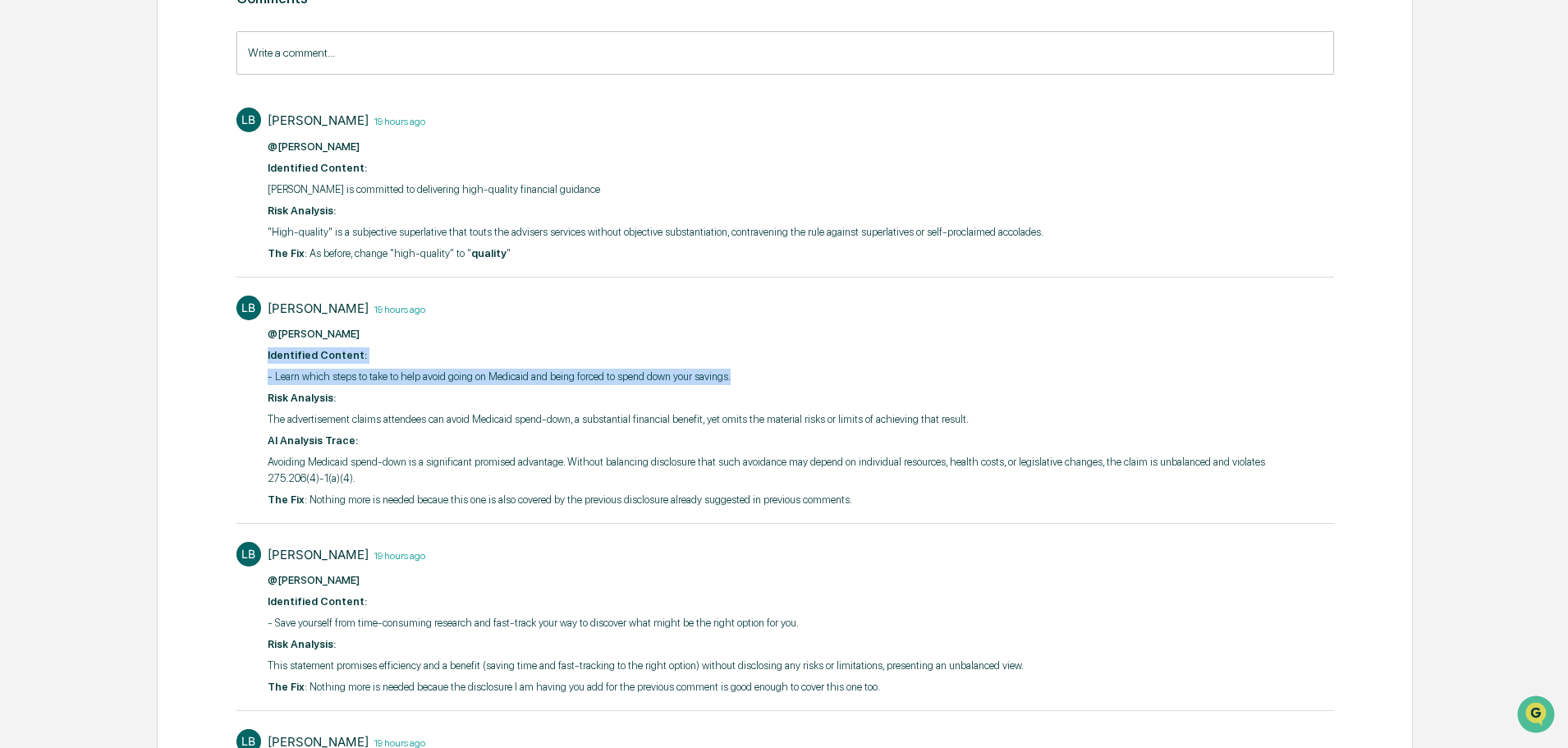
drag, startPoint x: 255, startPoint y: 343, endPoint x: 767, endPoint y: 363, distance: 512.4
click at [764, 364] on div "LB [PERSON_NAME] 19 hours ago @[PERSON_NAME] ​ Identified Content: - Learn whic…" at bounding box center [784, 400] width 1097 height 226
copy div "​ Identified Content: - Learn which steps to take to help avoid going on Medica…"
click at [293, 451] on div "@[PERSON_NAME] ​ Identified Content: - Learn which steps to take to help avoid …" at bounding box center [800, 416] width 1066 height 182
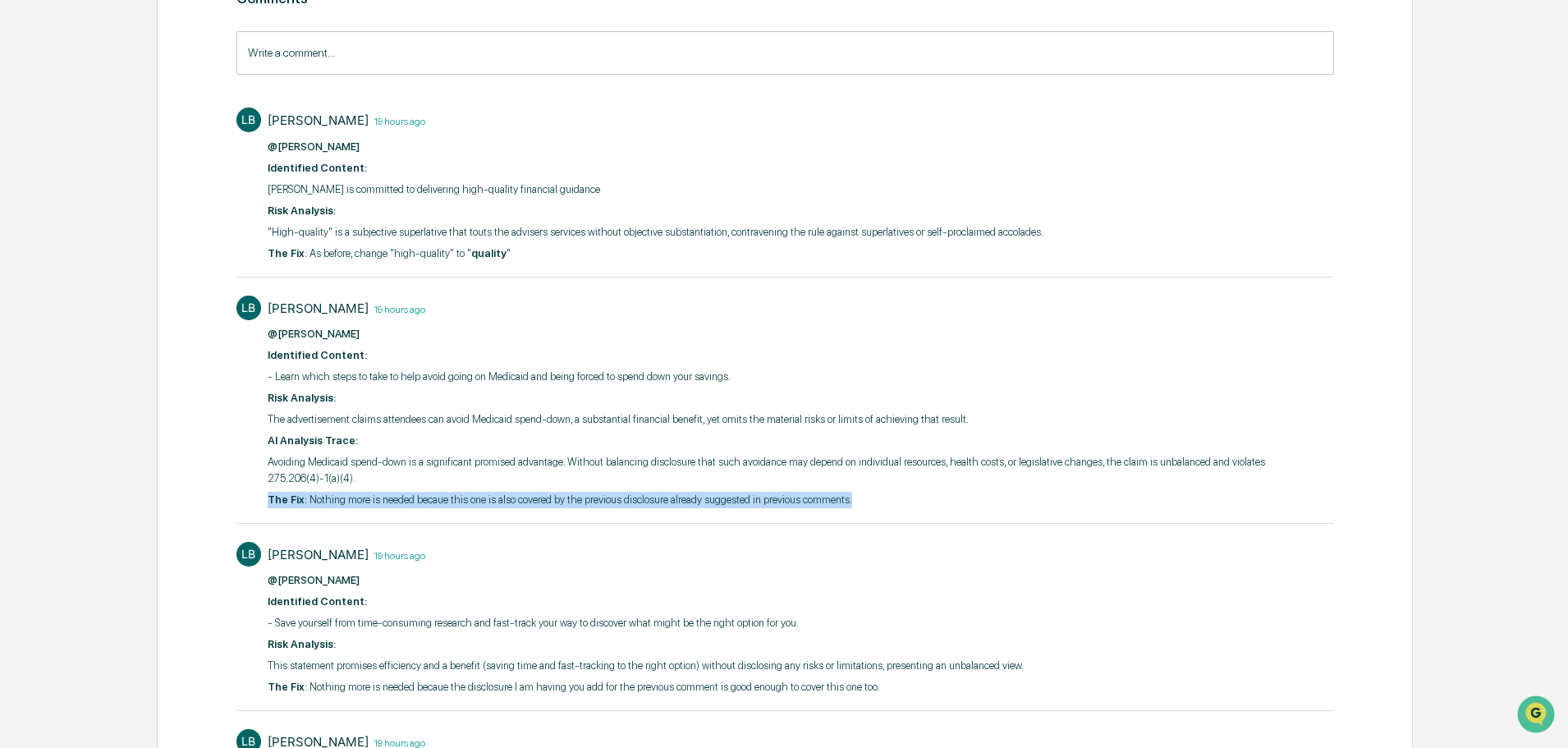
drag, startPoint x: 261, startPoint y: 497, endPoint x: 885, endPoint y: 494, distance: 624.0
click at [885, 494] on div "LB [PERSON_NAME] 19 hours ago @[PERSON_NAME] ​ Identified Content: - Learn whic…" at bounding box center [784, 400] width 1097 height 226
copy p "The Fix : Nothing more is needed becaue this one is also covered by the previou…"
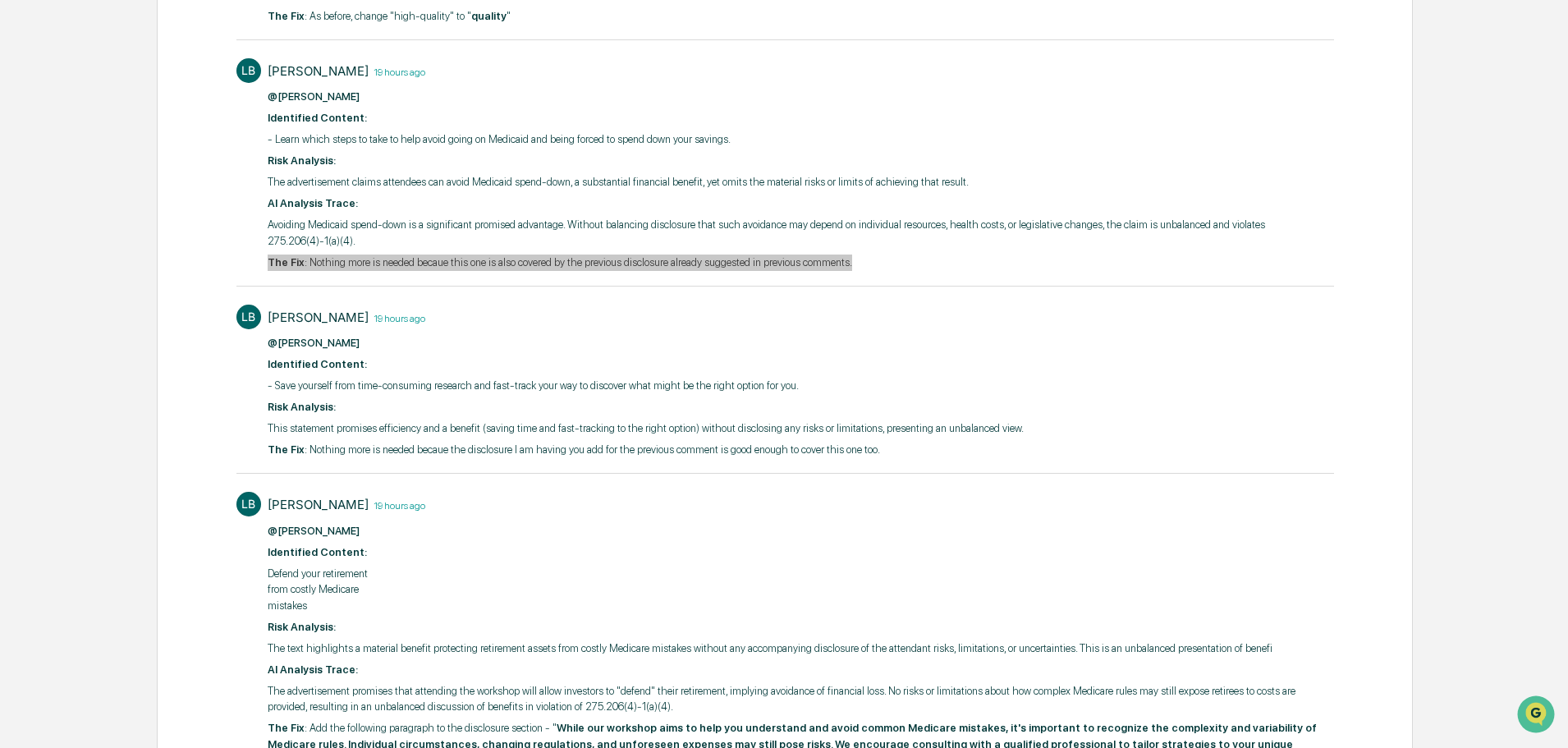
scroll to position [493, 0]
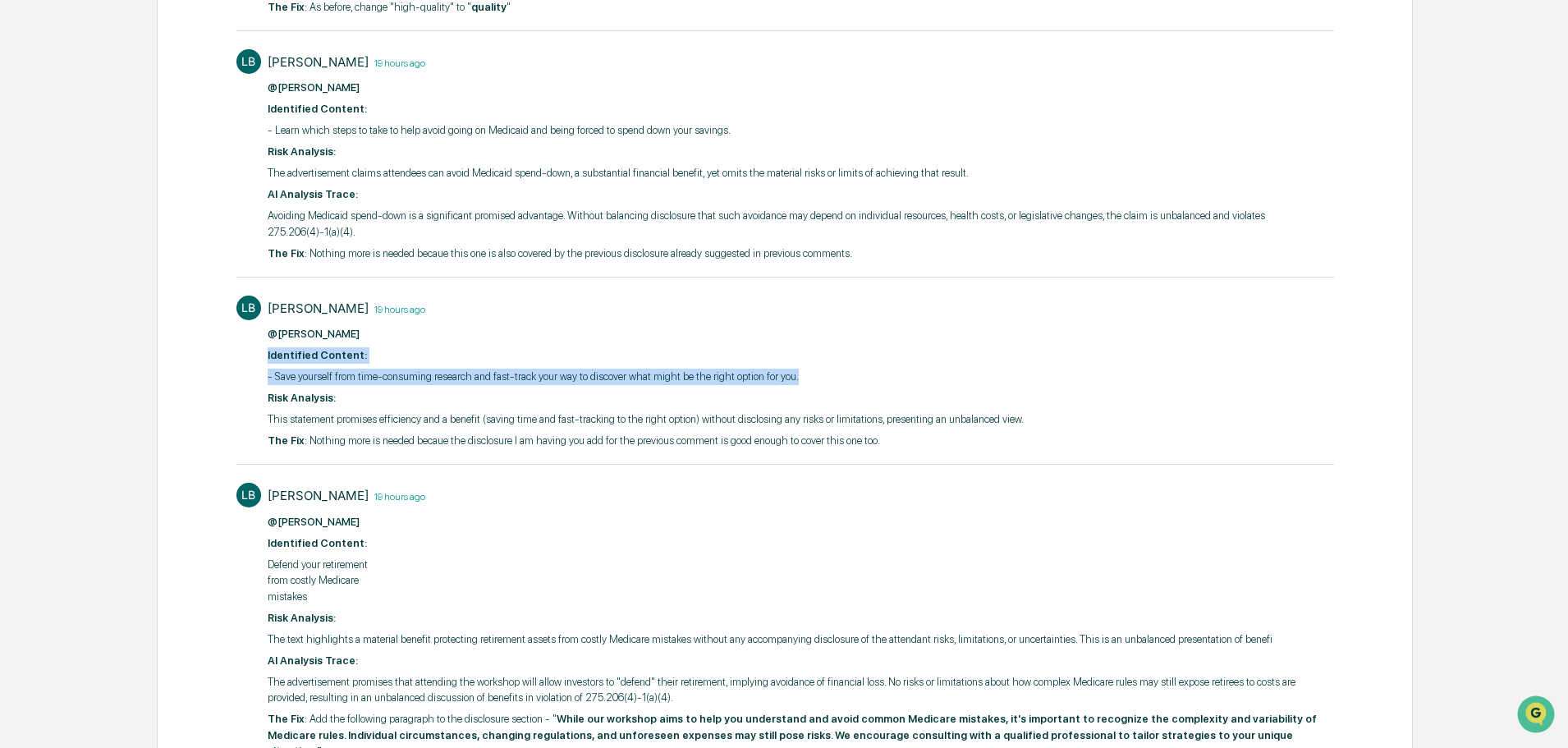
drag, startPoint x: 281, startPoint y: 347, endPoint x: 852, endPoint y: 377, distance: 571.8
click at [852, 377] on div "LB [PERSON_NAME] 19 hours ago @[PERSON_NAME] ​ Identified Content: - Save yours…" at bounding box center [784, 371] width 1097 height 168
copy div "​ Identified Content: - Save yourself from time-consuming research and fast-tra…"
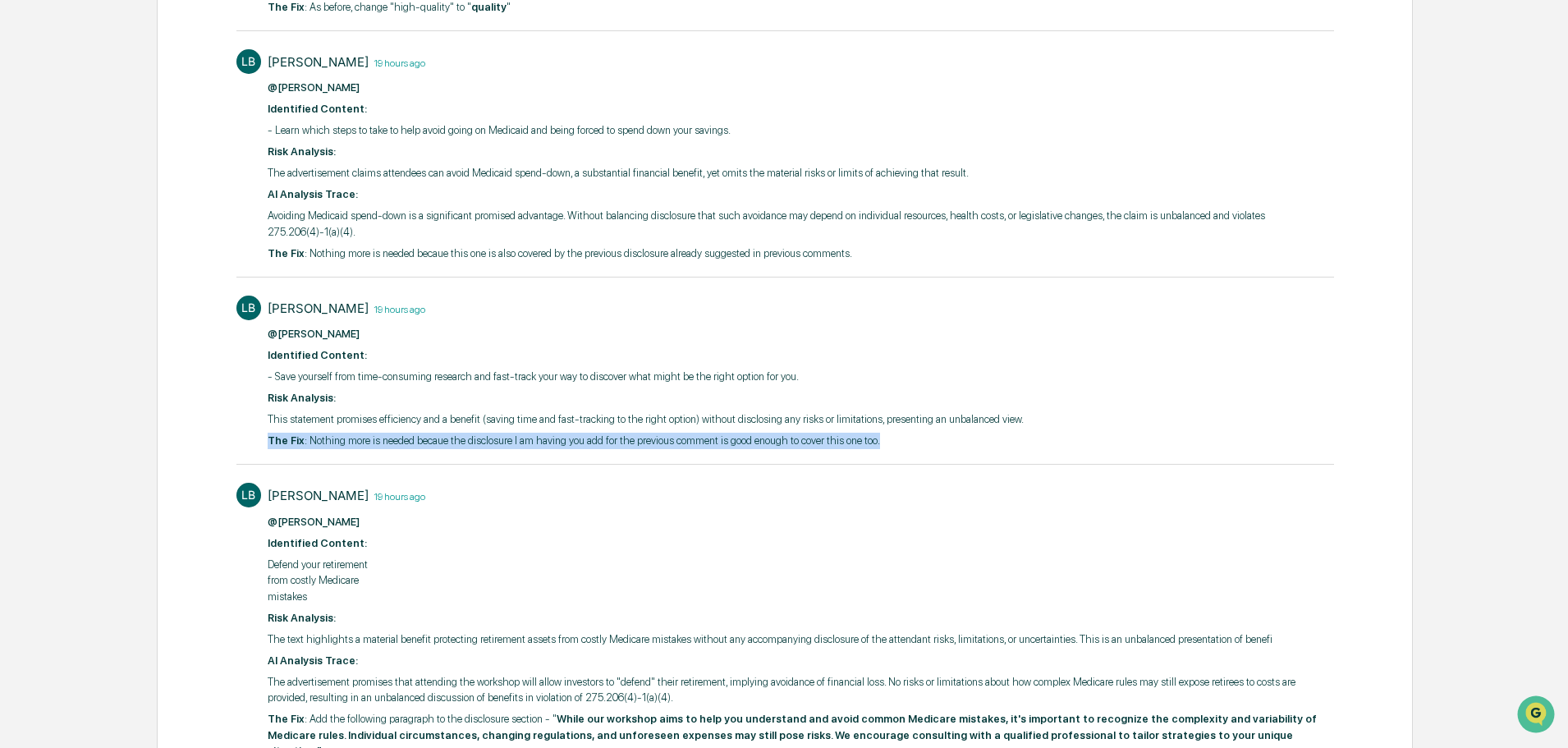
drag, startPoint x: 258, startPoint y: 440, endPoint x: 878, endPoint y: 434, distance: 620.0
click at [878, 434] on div "LB [PERSON_NAME] 19 hours ago @[PERSON_NAME] ​ Identified Content: - Save yours…" at bounding box center [784, 371] width 1097 height 168
copy p "The Fix : Nothing more is needed becaue the disclosure I am having you add for …"
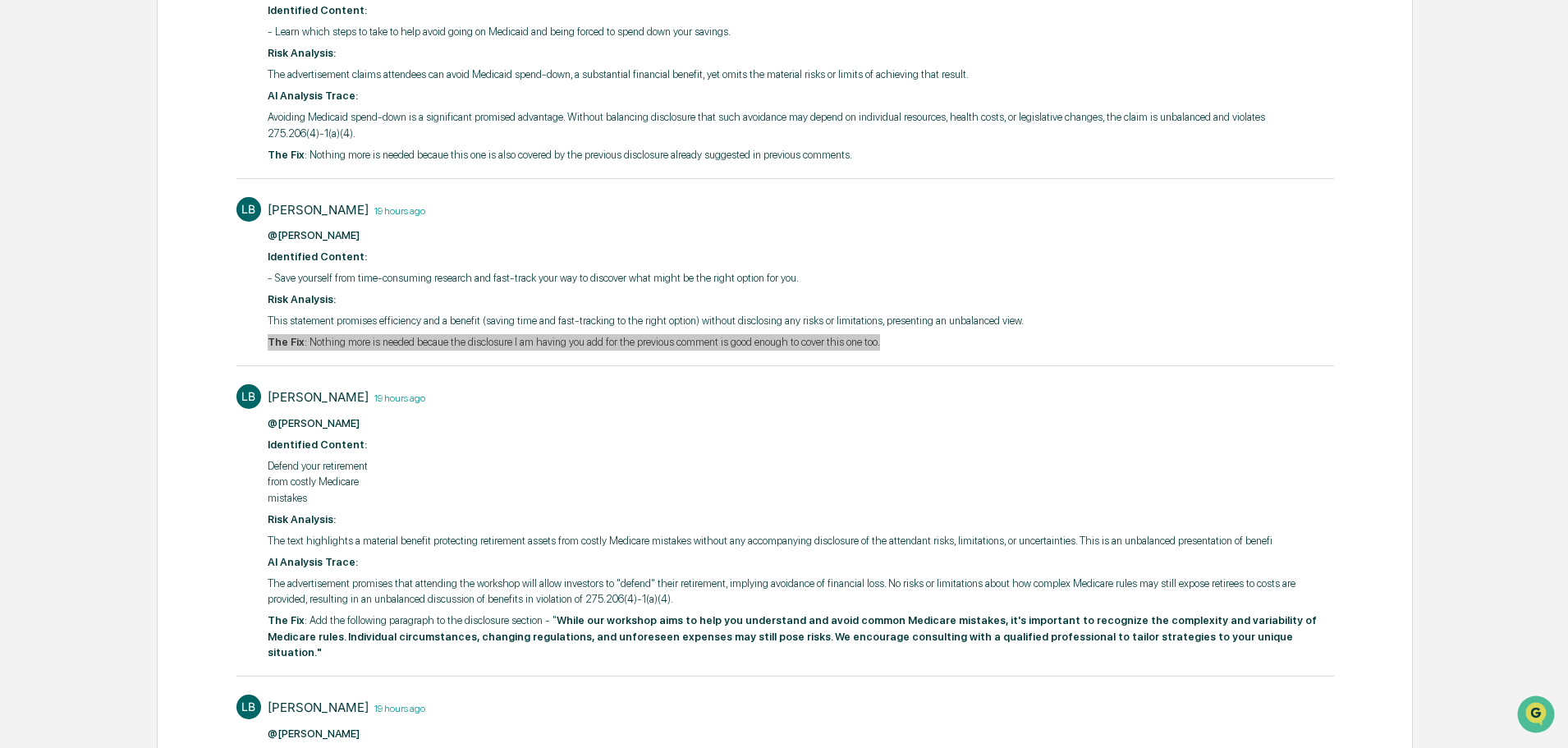
scroll to position [806, 0]
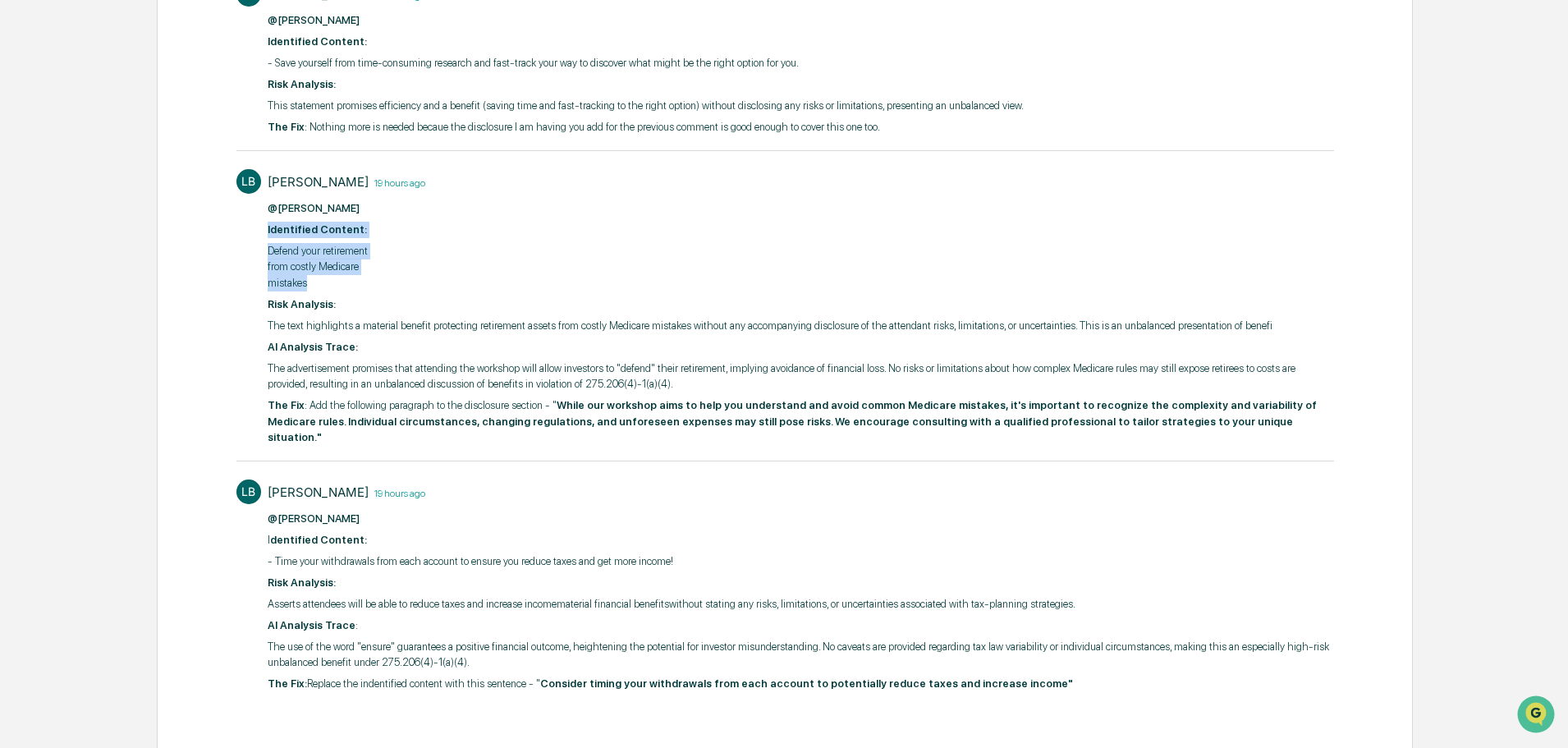
drag, startPoint x: 255, startPoint y: 229, endPoint x: 347, endPoint y: 278, distance: 104.2
click at [347, 278] on div "LB [PERSON_NAME] 19 hours ago @[PERSON_NAME] ​ Identified Content: Defend your …" at bounding box center [784, 306] width 1097 height 290
copy div "​ Identified Content: Defend your retirement from costly Medicare mistakes"
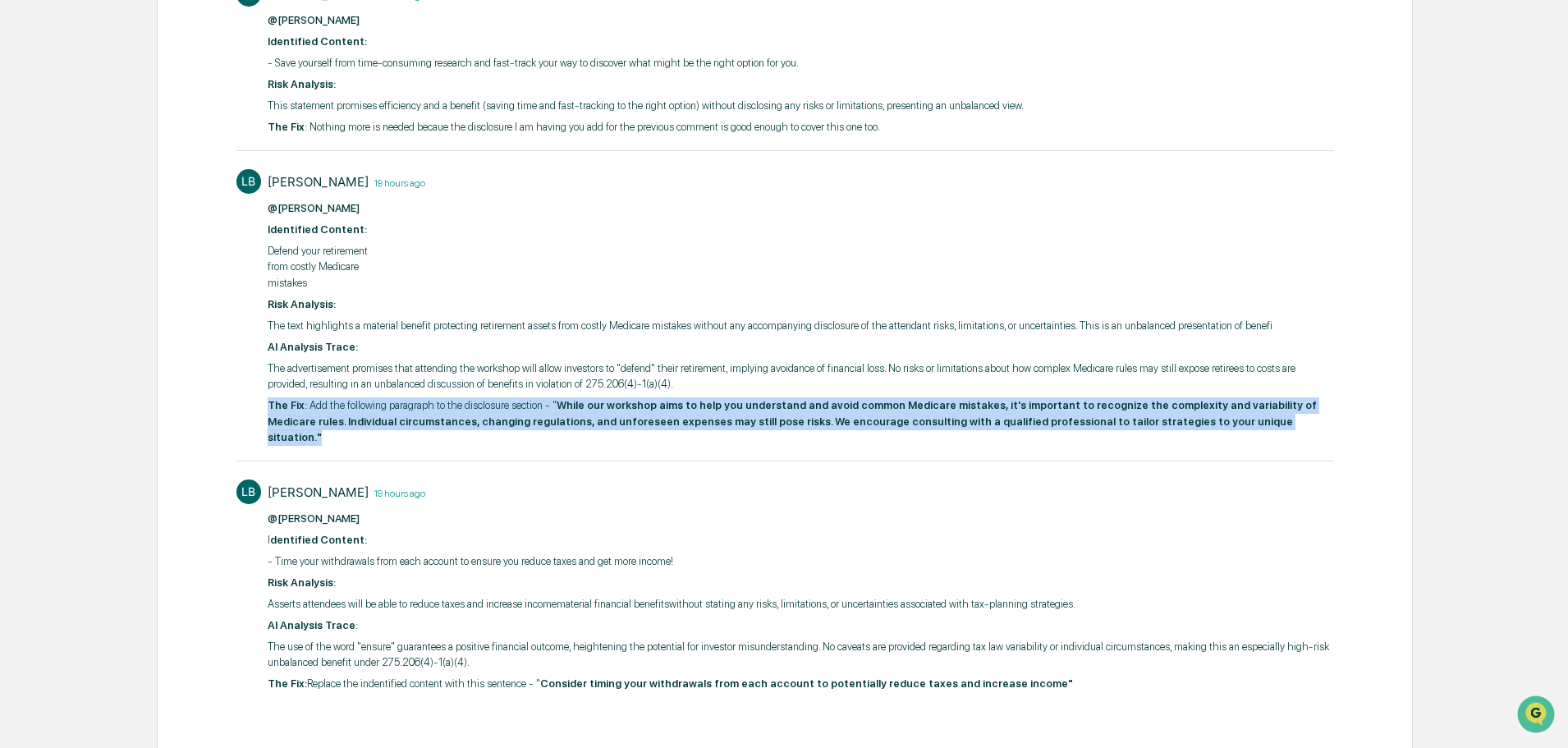
drag, startPoint x: 258, startPoint y: 400, endPoint x: 1170, endPoint y: 420, distance: 912.2
click at [1170, 420] on div "LB [PERSON_NAME] 19 hours ago @[PERSON_NAME] ​ Identified Content: Defend your …" at bounding box center [784, 306] width 1097 height 290
copy p "The Fix : Add the following paragraph to the disclosure section - " While our w…"
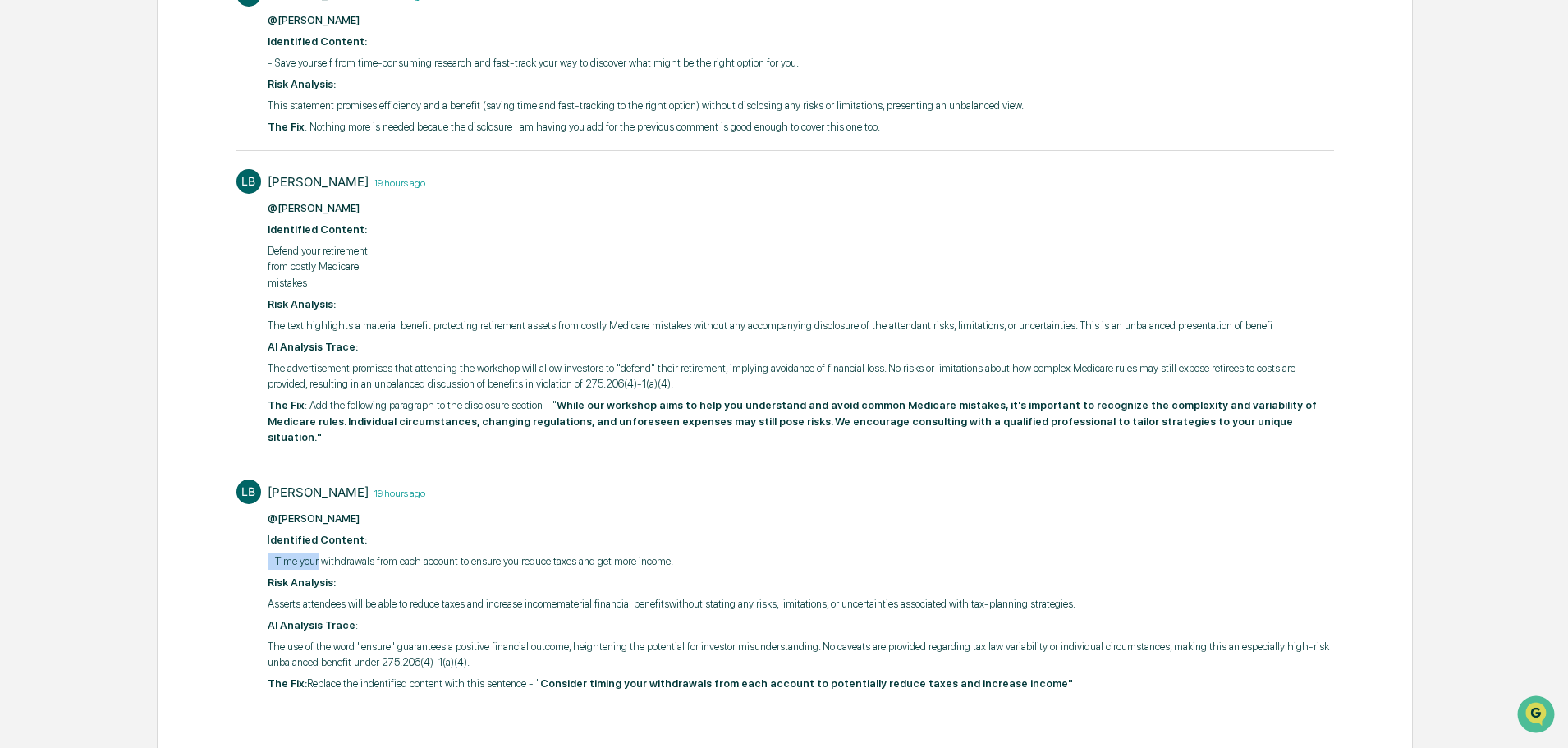
drag, startPoint x: 267, startPoint y: 539, endPoint x: 316, endPoint y: 541, distance: 49.0
click at [316, 553] on p "- Time your withdrawals from each account to ensure you reduce taxes and get mo…" at bounding box center [800, 561] width 1066 height 17
click at [249, 512] on div "LB [PERSON_NAME] 19 hours ago @[PERSON_NAME] ​I dentified Content: - Time your …" at bounding box center [784, 584] width 1097 height 226
drag, startPoint x: 256, startPoint y: 520, endPoint x: 718, endPoint y: 546, distance: 462.7
click at [717, 546] on div "LB [PERSON_NAME] 19 hours ago @[PERSON_NAME] ​I dentified Content: - Time your …" at bounding box center [784, 584] width 1097 height 226
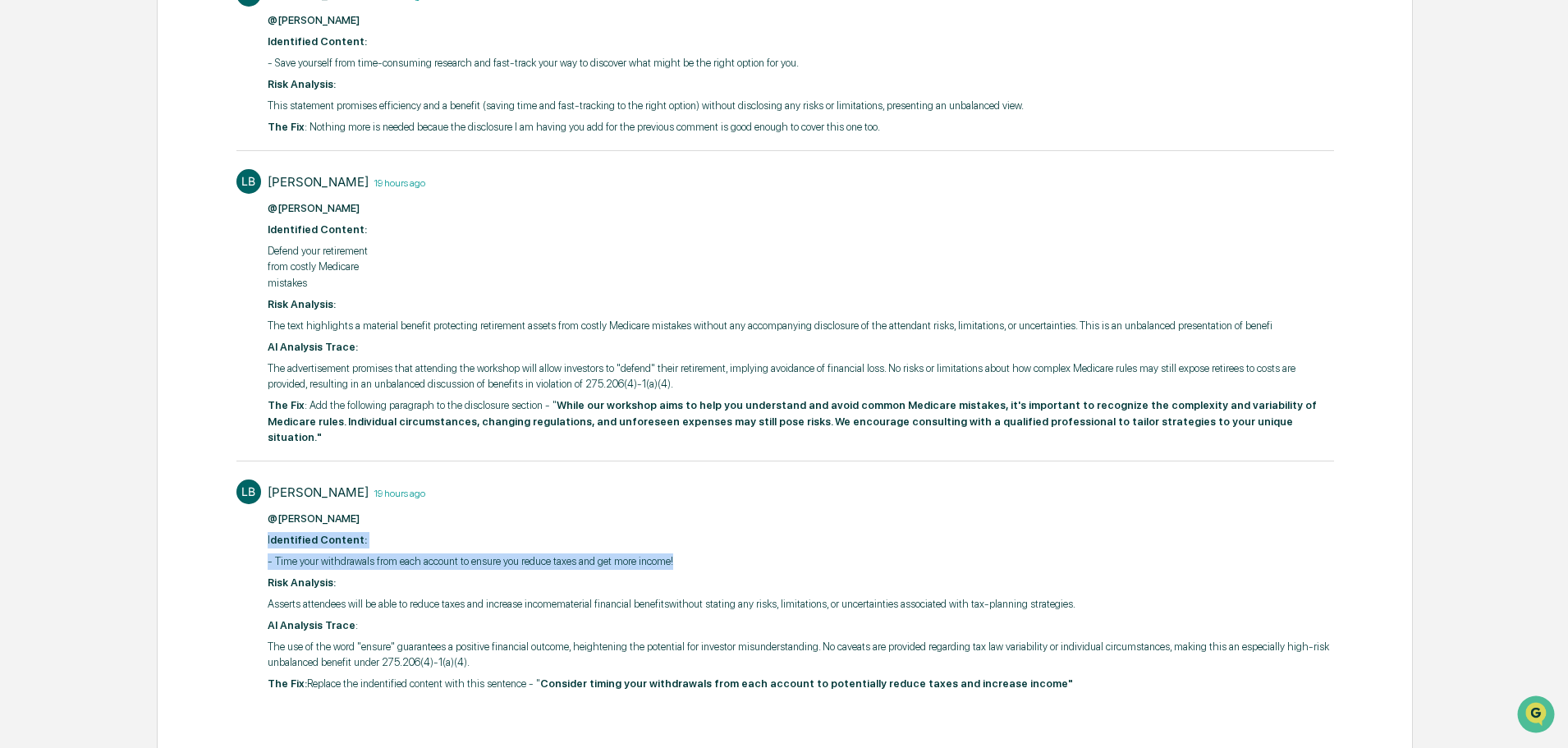
copy div "​I dentified Content: - Time your withdrawals from each account to ensure you r…"
click at [248, 604] on div "LB [PERSON_NAME] 19 hours ago @[PERSON_NAME] ​I dentified Content: - Time your …" at bounding box center [784, 584] width 1097 height 226
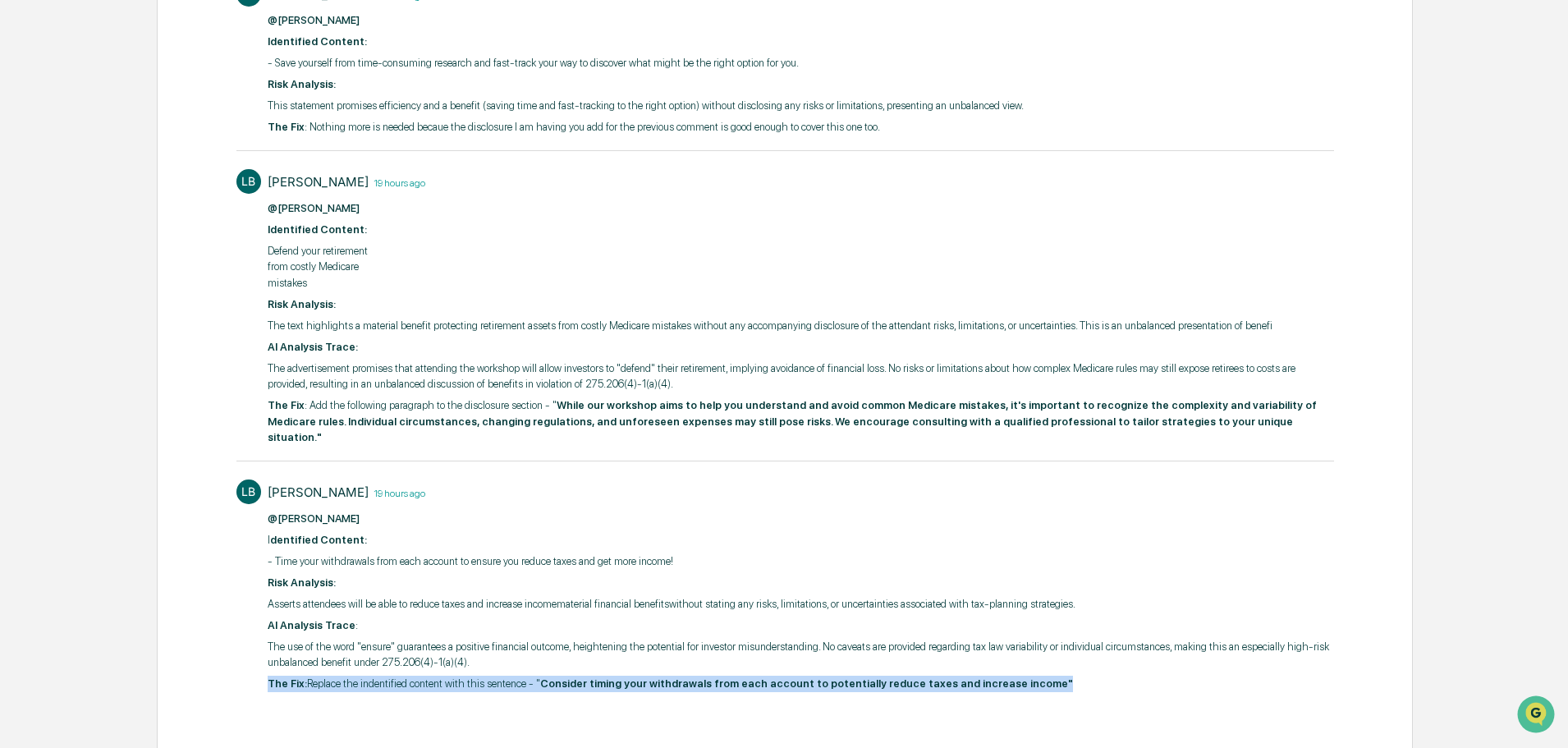
drag, startPoint x: 249, startPoint y: 659, endPoint x: 1049, endPoint y: 678, distance: 800.2
click at [1049, 678] on div "LB [PERSON_NAME] 19 hours ago @[PERSON_NAME] ​I dentified Content: - Time your …" at bounding box center [784, 584] width 1097 height 226
copy p "The Fix: Replace the indentified content with this sentence - " Consider timing…"
